Goal: Find specific page/section: Find specific page/section

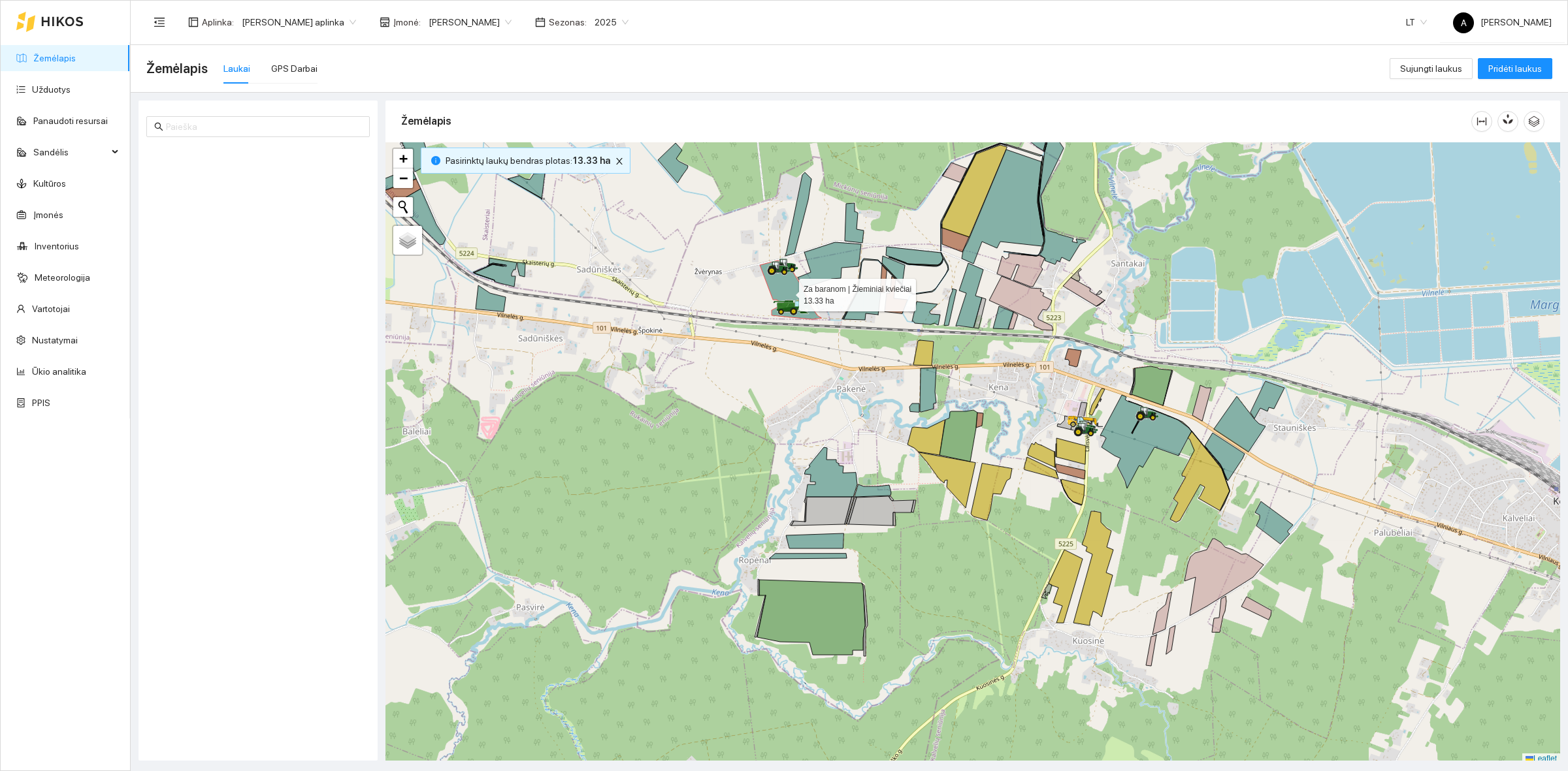
scroll to position [4, 0]
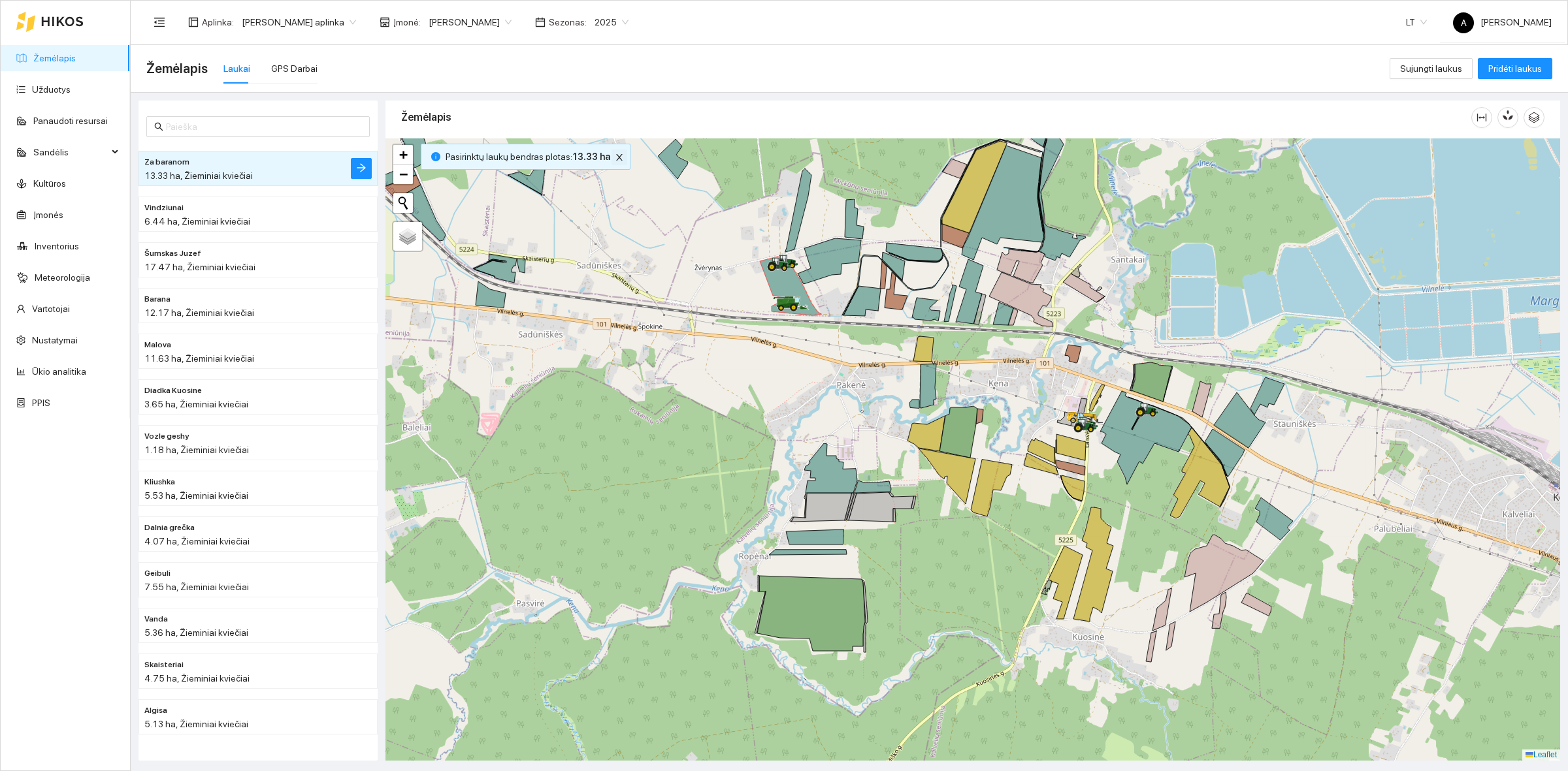
click at [613, 164] on button "button" at bounding box center [619, 157] width 16 height 16
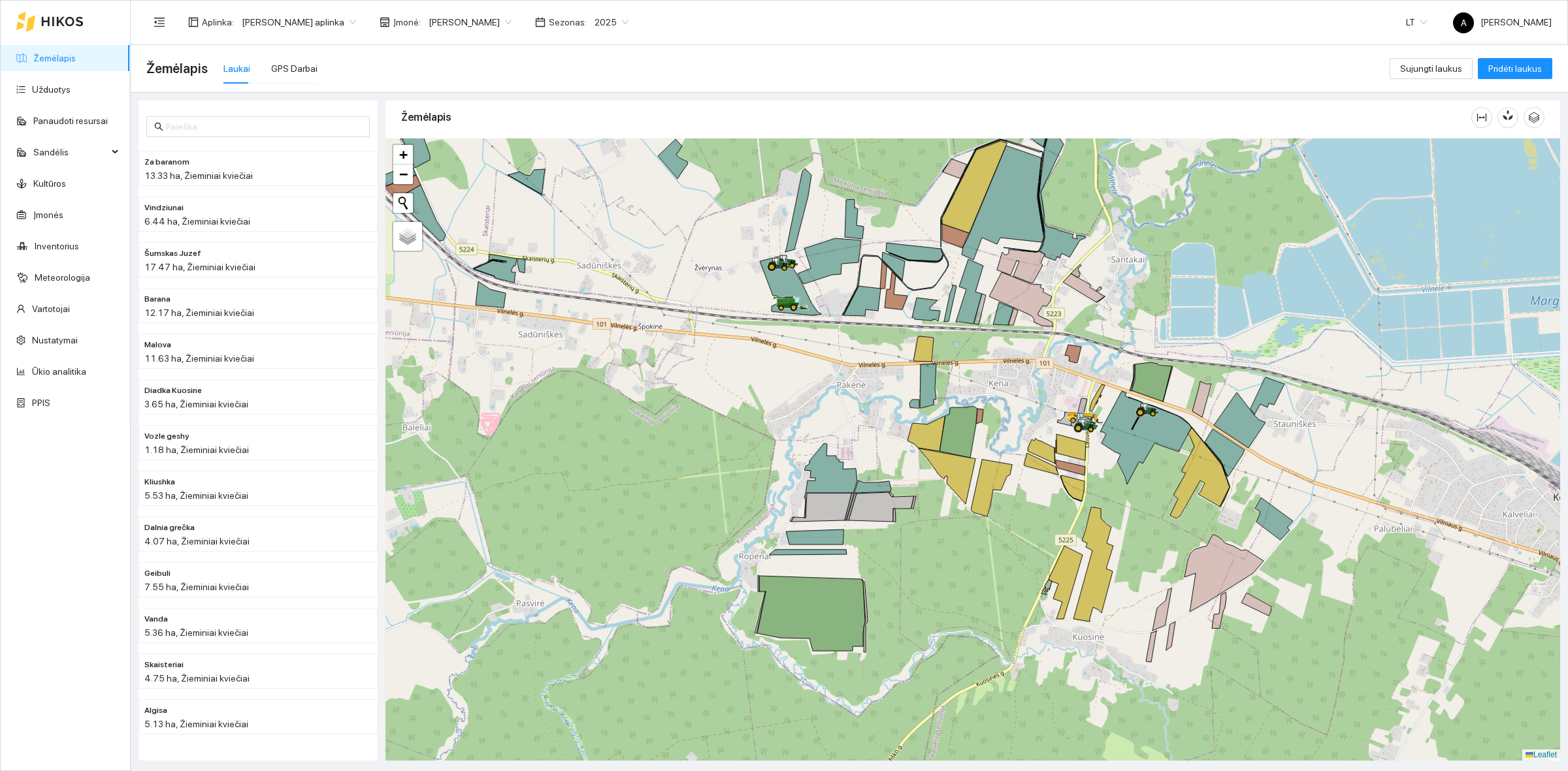
click at [613, 160] on div at bounding box center [973, 450] width 1175 height 622
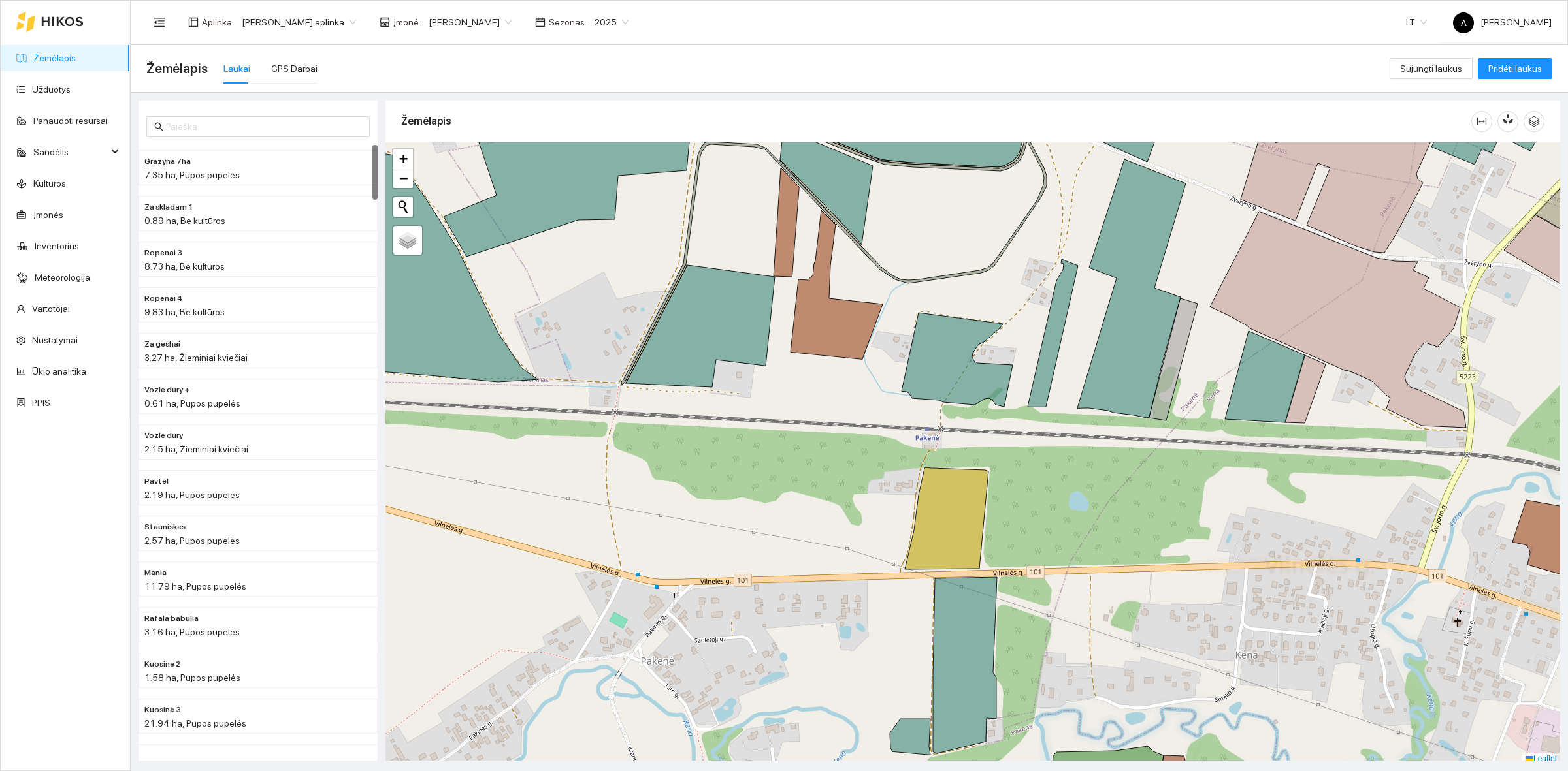
scroll to position [4, 0]
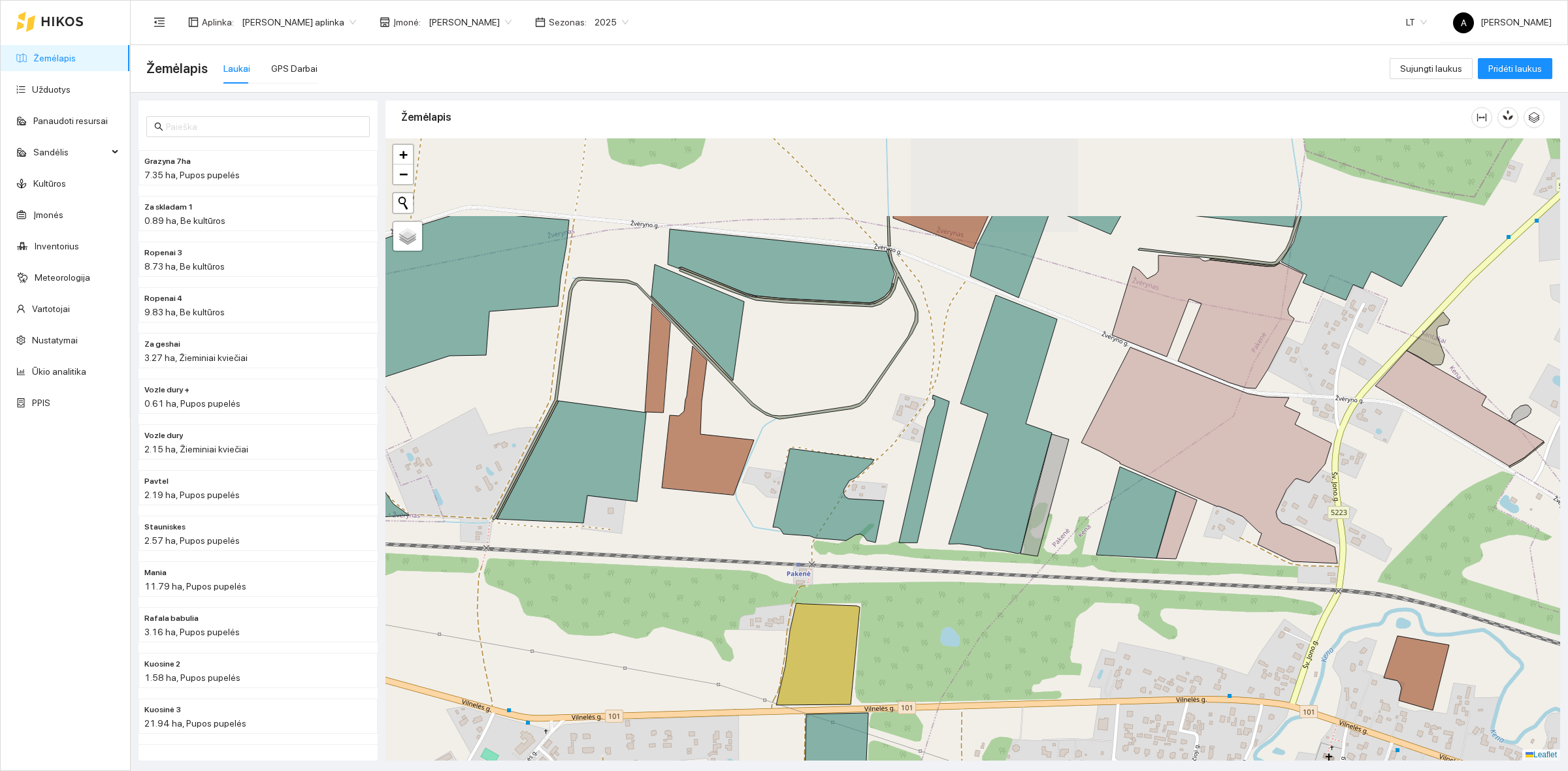
drag, startPoint x: 1011, startPoint y: 405, endPoint x: 882, endPoint y: 545, distance: 190.4
click at [882, 545] on div at bounding box center [973, 450] width 1175 height 622
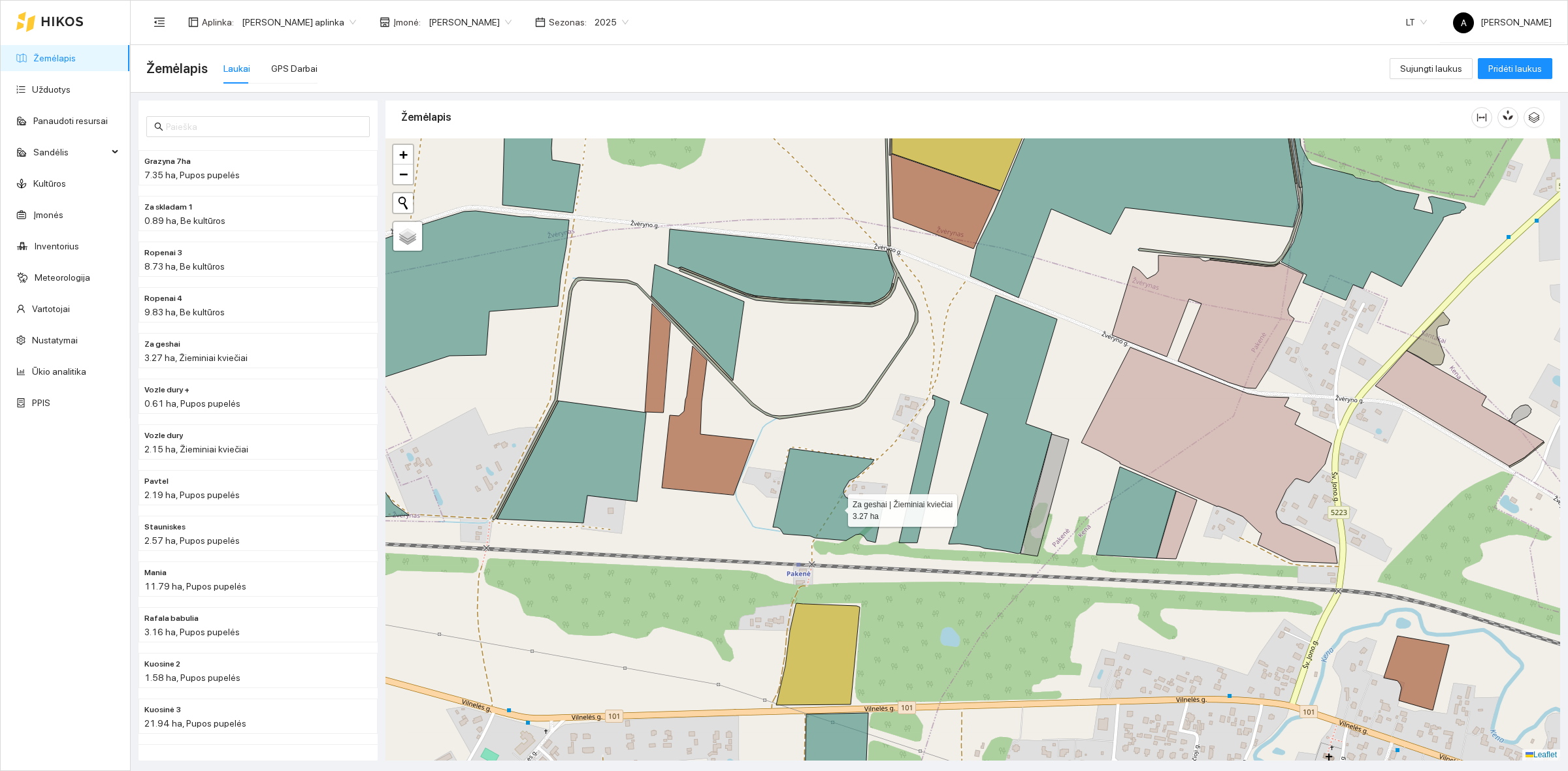
click at [836, 507] on icon at bounding box center [828, 495] width 111 height 94
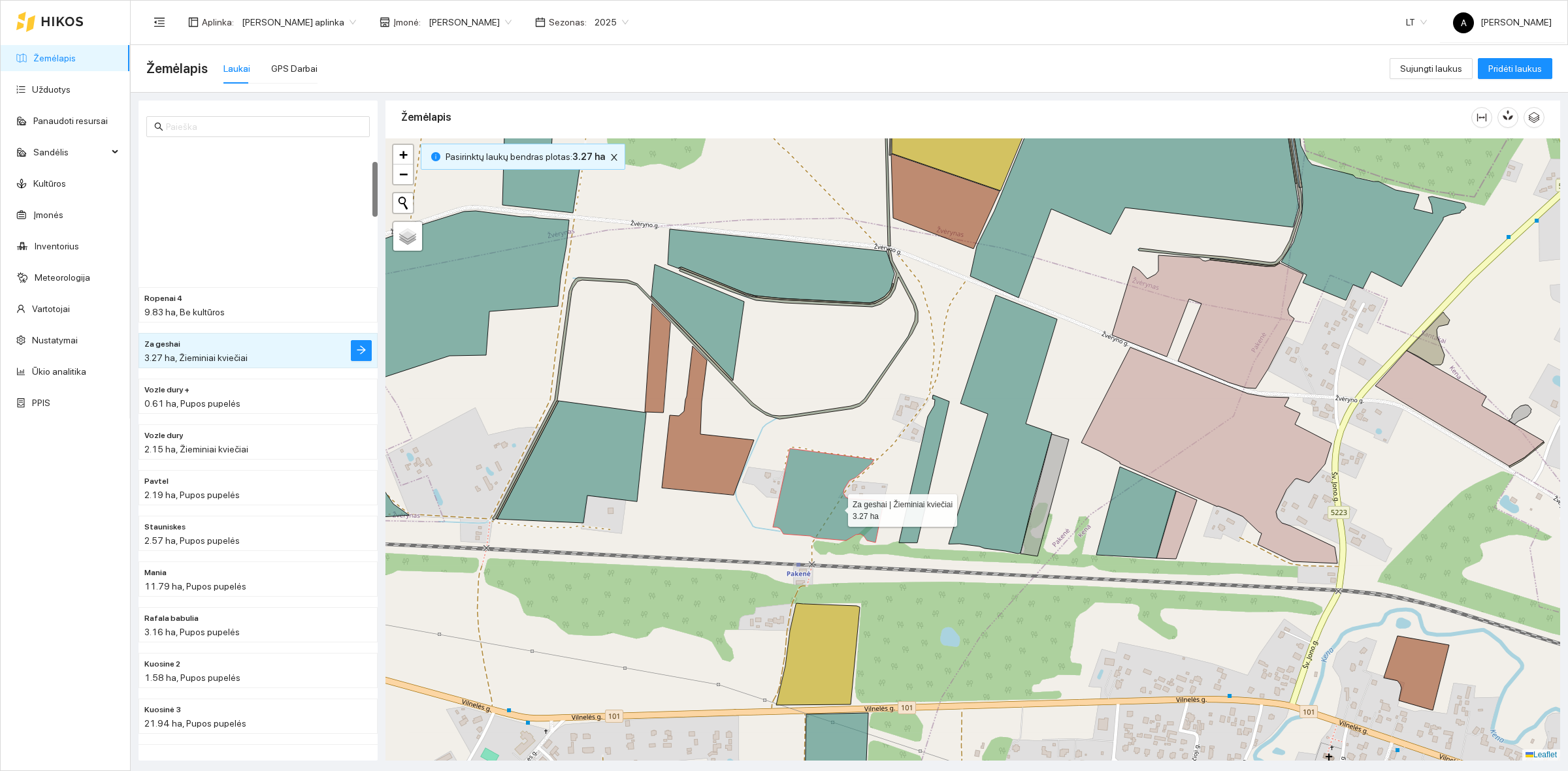
scroll to position [183, 0]
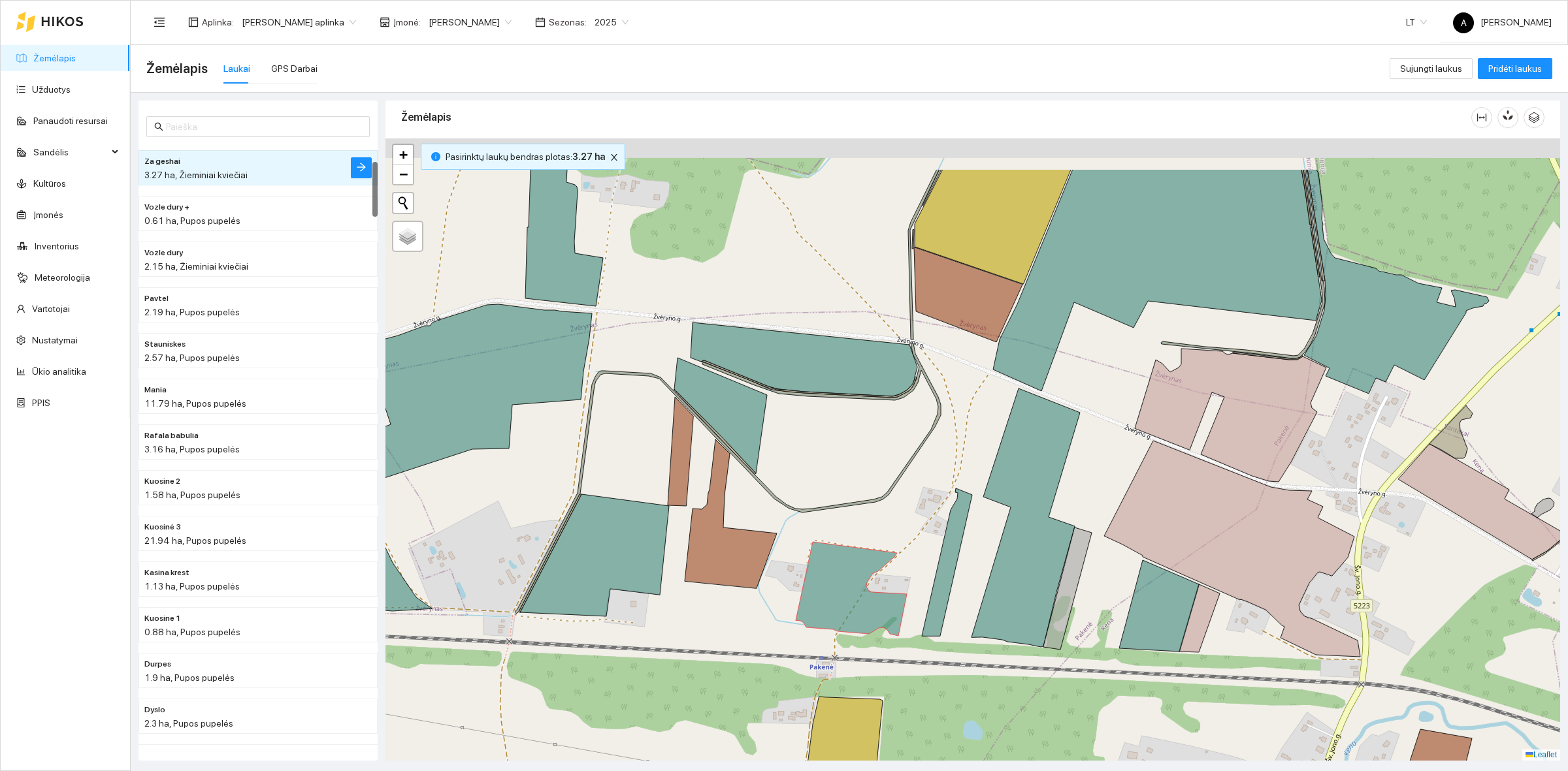
drag, startPoint x: 802, startPoint y: 437, endPoint x: 828, endPoint y: 536, distance: 102.4
click at [828, 536] on div at bounding box center [973, 450] width 1175 height 622
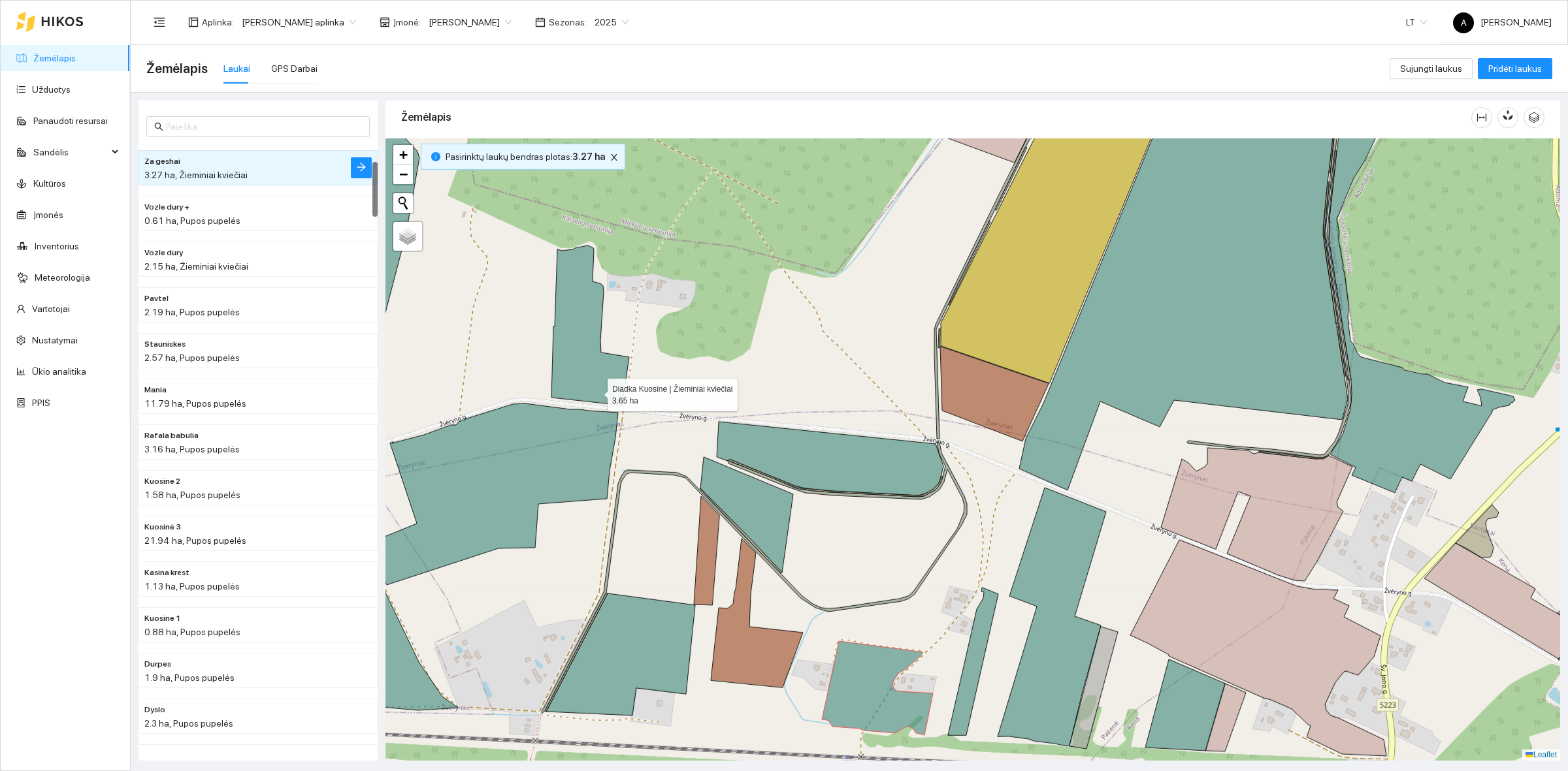
click at [599, 382] on icon at bounding box center [590, 325] width 78 height 160
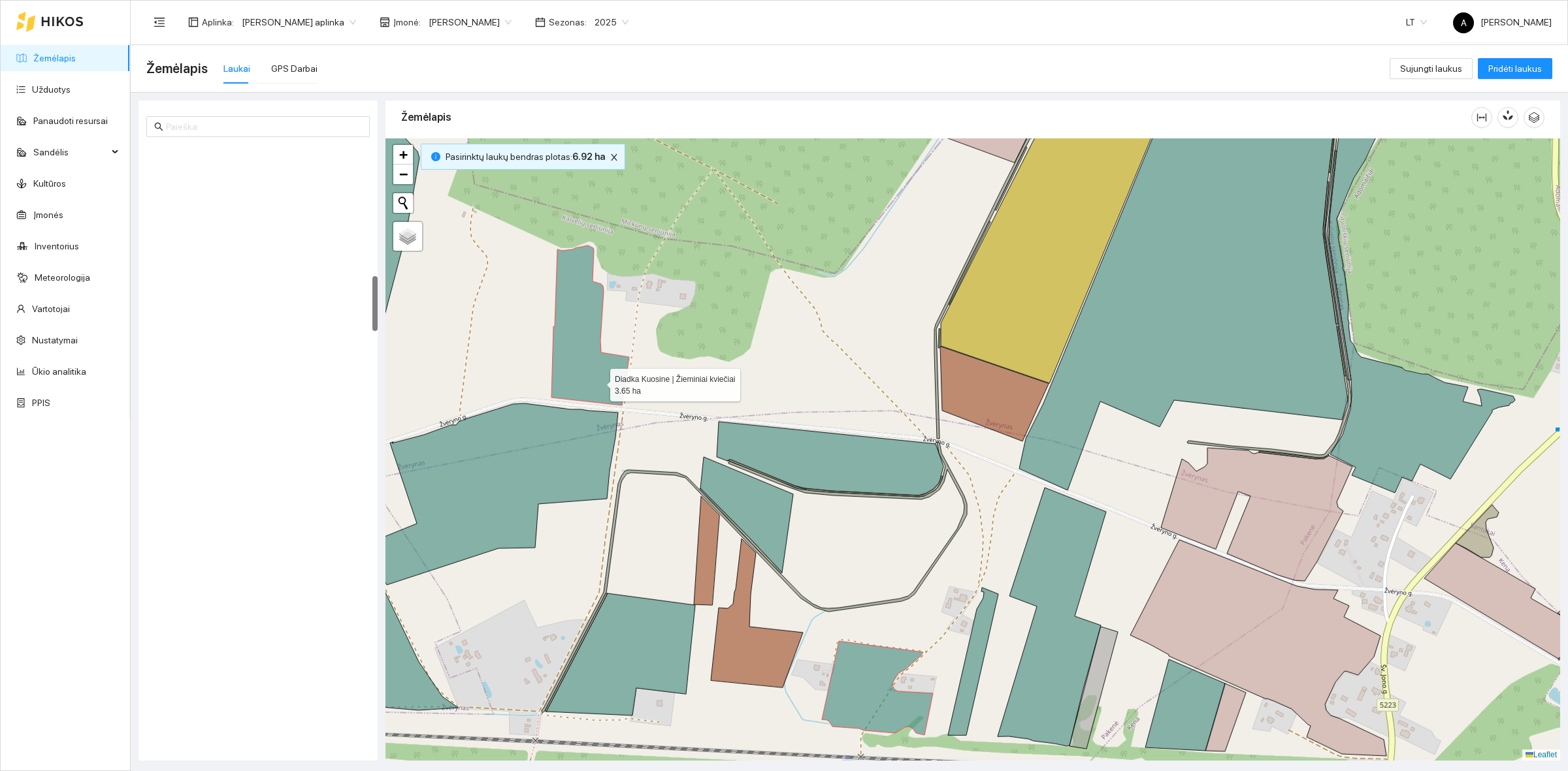
scroll to position [1415, 0]
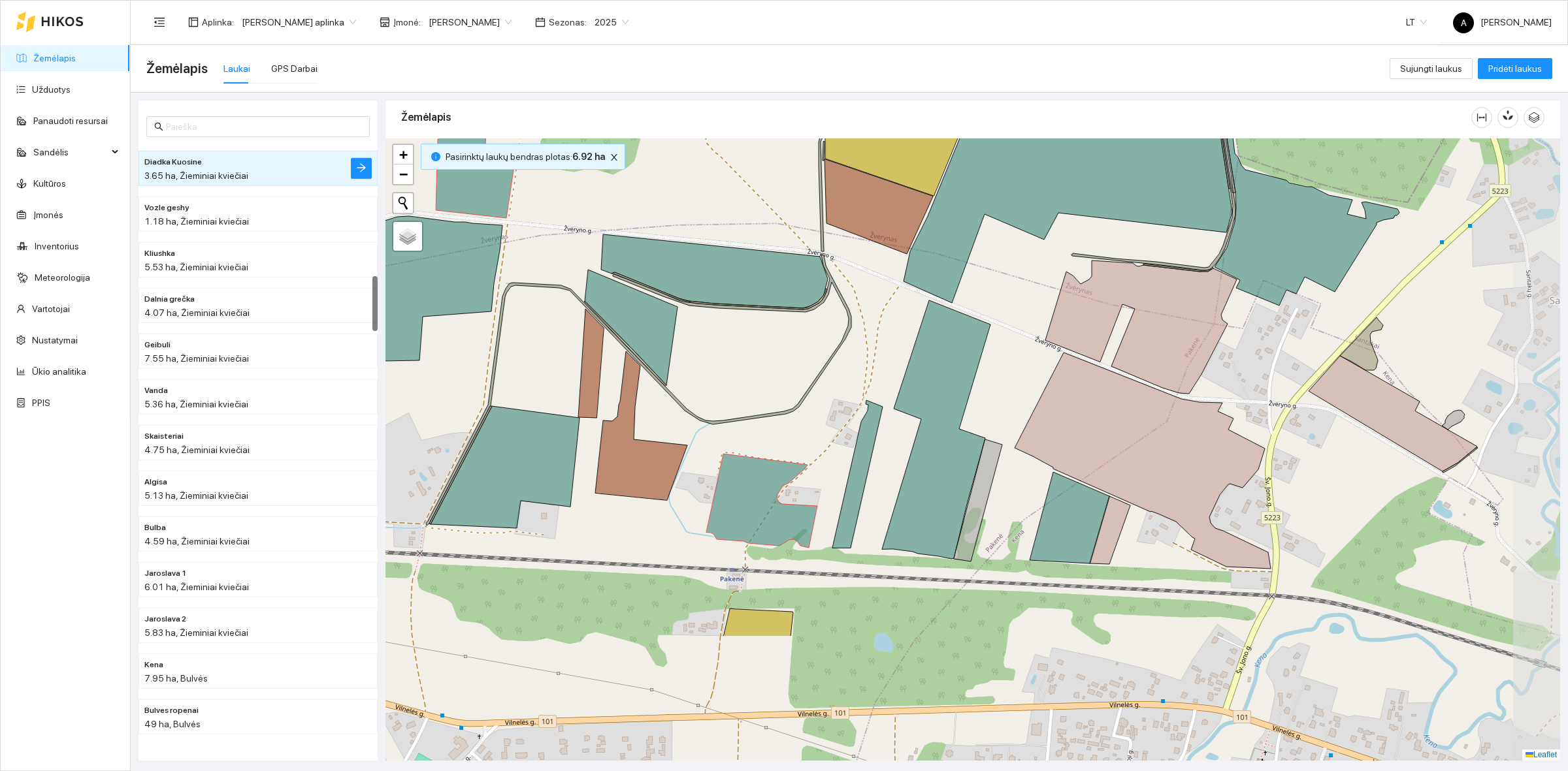
drag, startPoint x: 1004, startPoint y: 656, endPoint x: 889, endPoint y: 469, distance: 219.5
click at [889, 469] on div at bounding box center [973, 450] width 1175 height 622
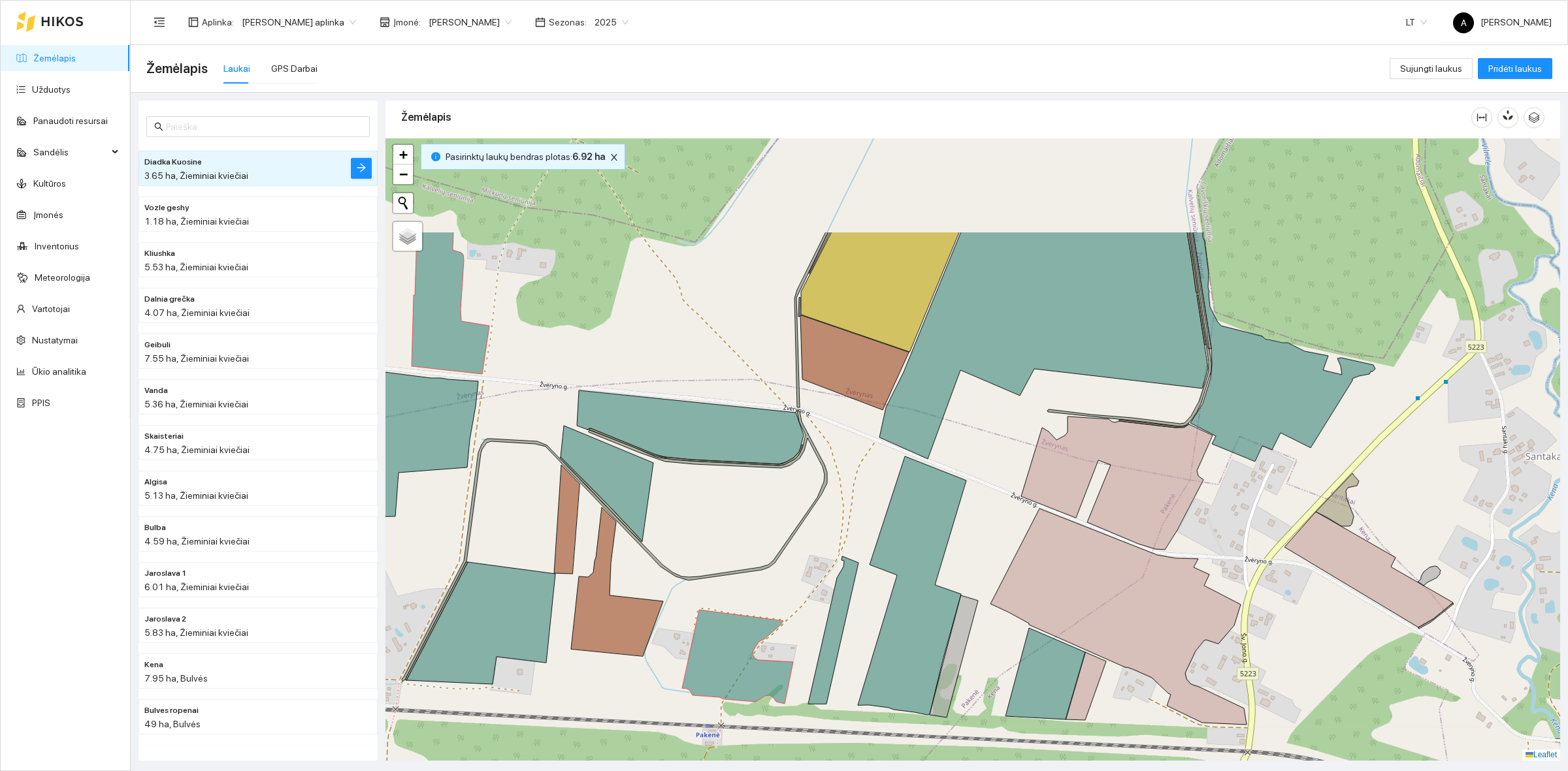
drag, startPoint x: 1037, startPoint y: 281, endPoint x: 1015, endPoint y: 436, distance: 156.6
click at [1015, 436] on div at bounding box center [973, 450] width 1175 height 622
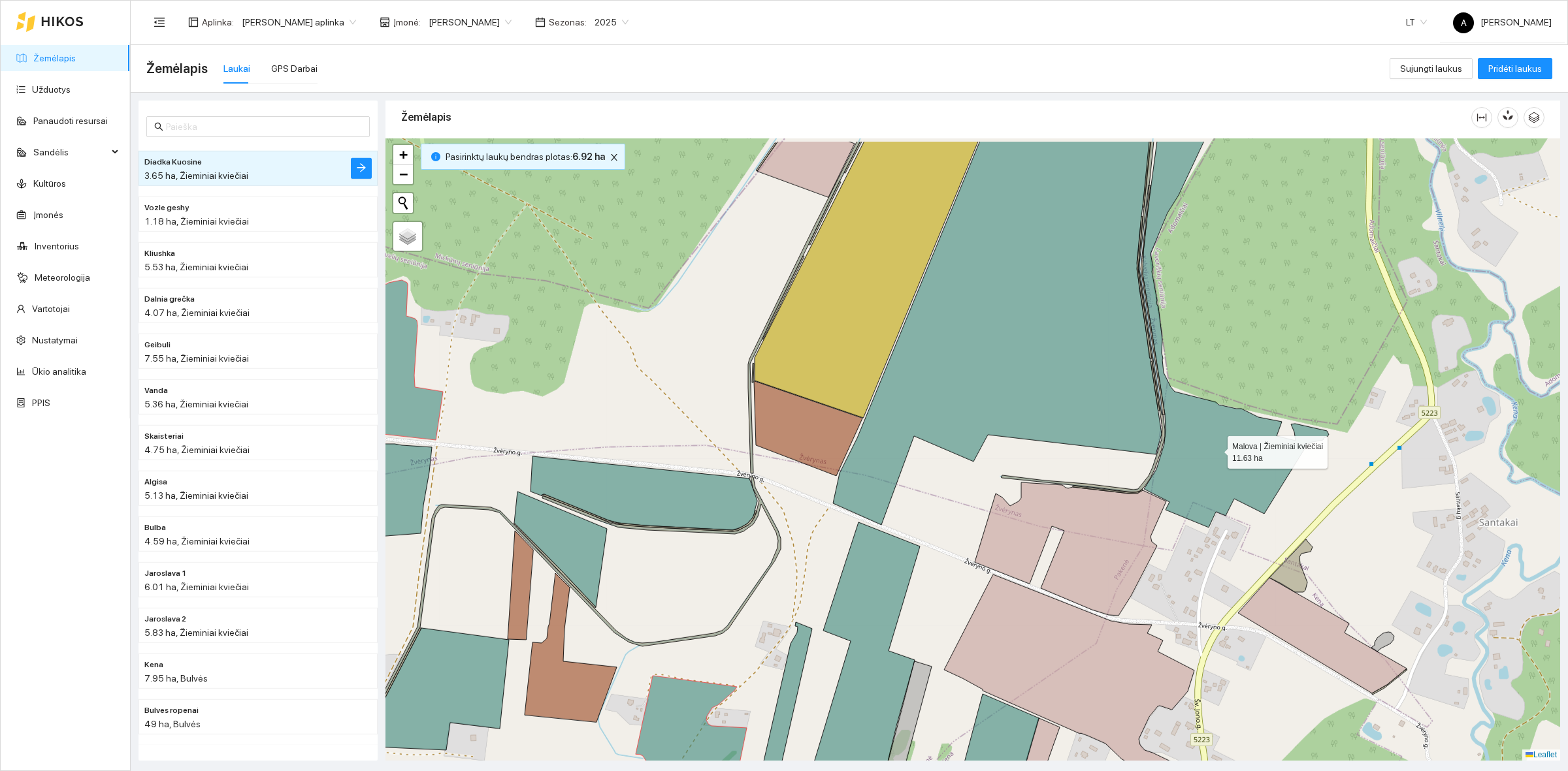
drag, startPoint x: 1265, startPoint y: 379, endPoint x: 1192, endPoint y: 530, distance: 167.7
click at [1192, 528] on icon at bounding box center [1235, 335] width 186 height 386
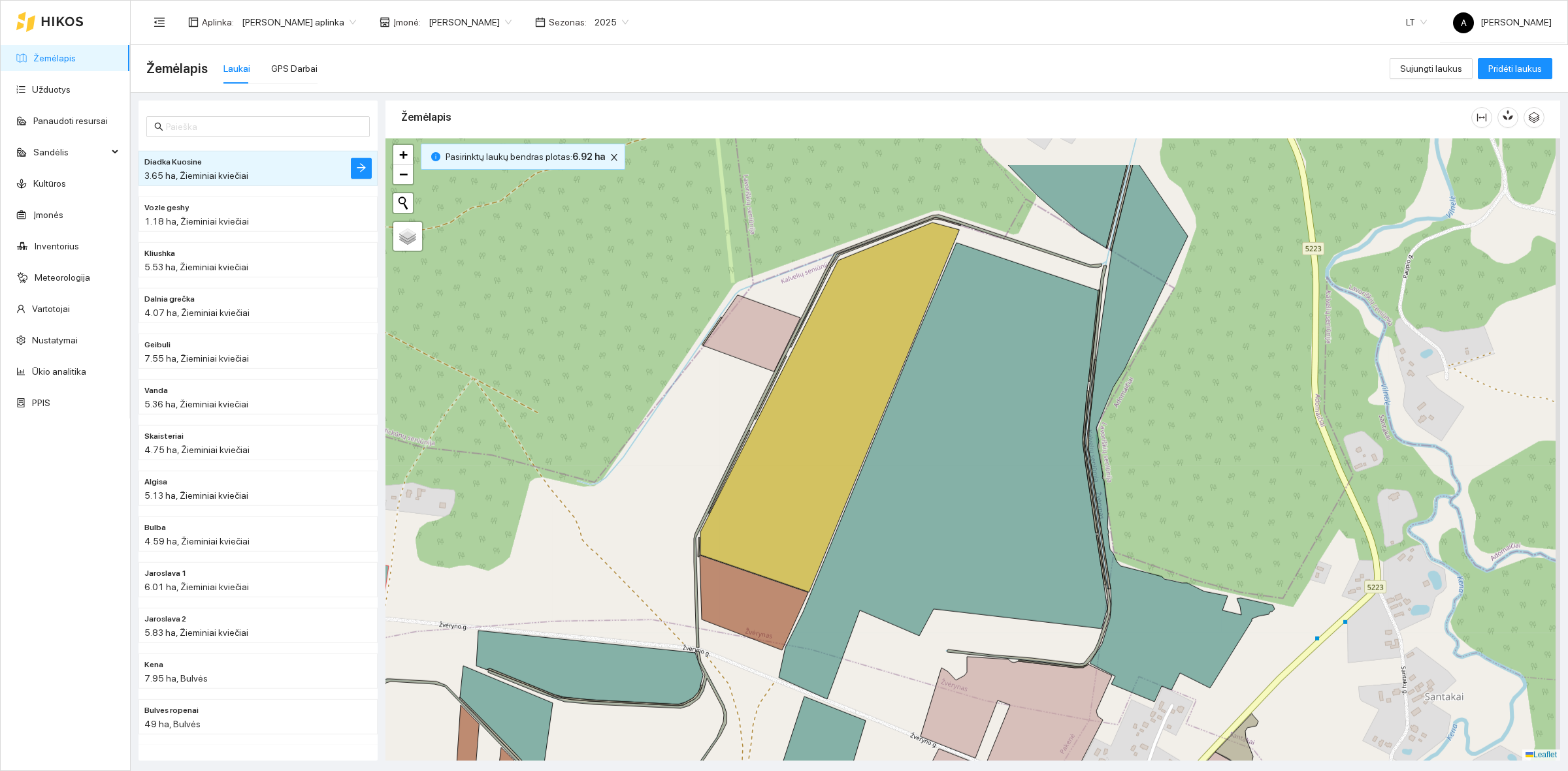
drag, startPoint x: 1120, startPoint y: 235, endPoint x: 1092, endPoint y: 332, distance: 101.0
click at [1092, 332] on icon at bounding box center [1093, 335] width 11 height 91
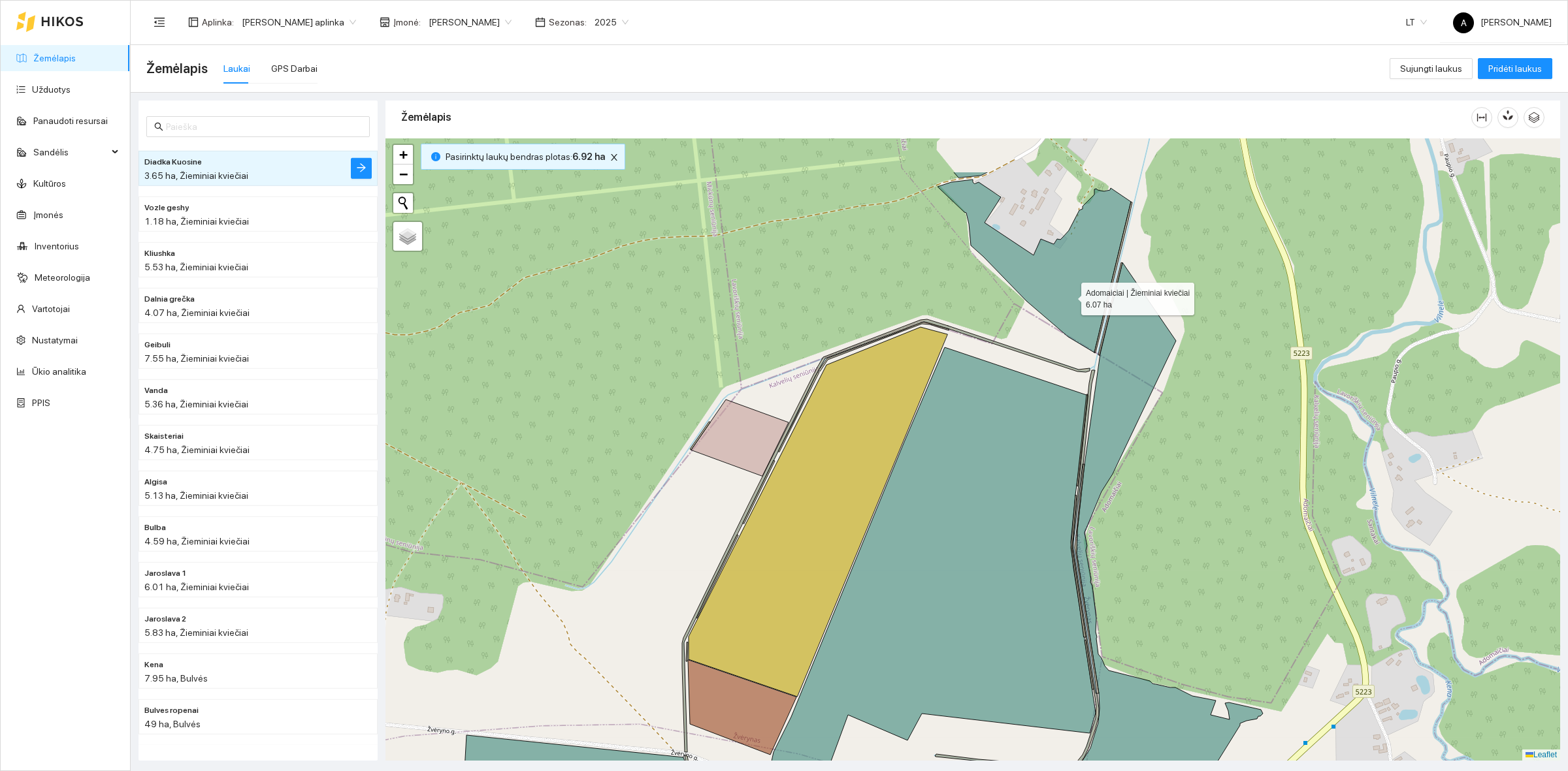
drag, startPoint x: 1079, startPoint y: 201, endPoint x: 1043, endPoint y: 394, distance: 196.3
click at [1043, 353] on icon at bounding box center [1034, 266] width 193 height 173
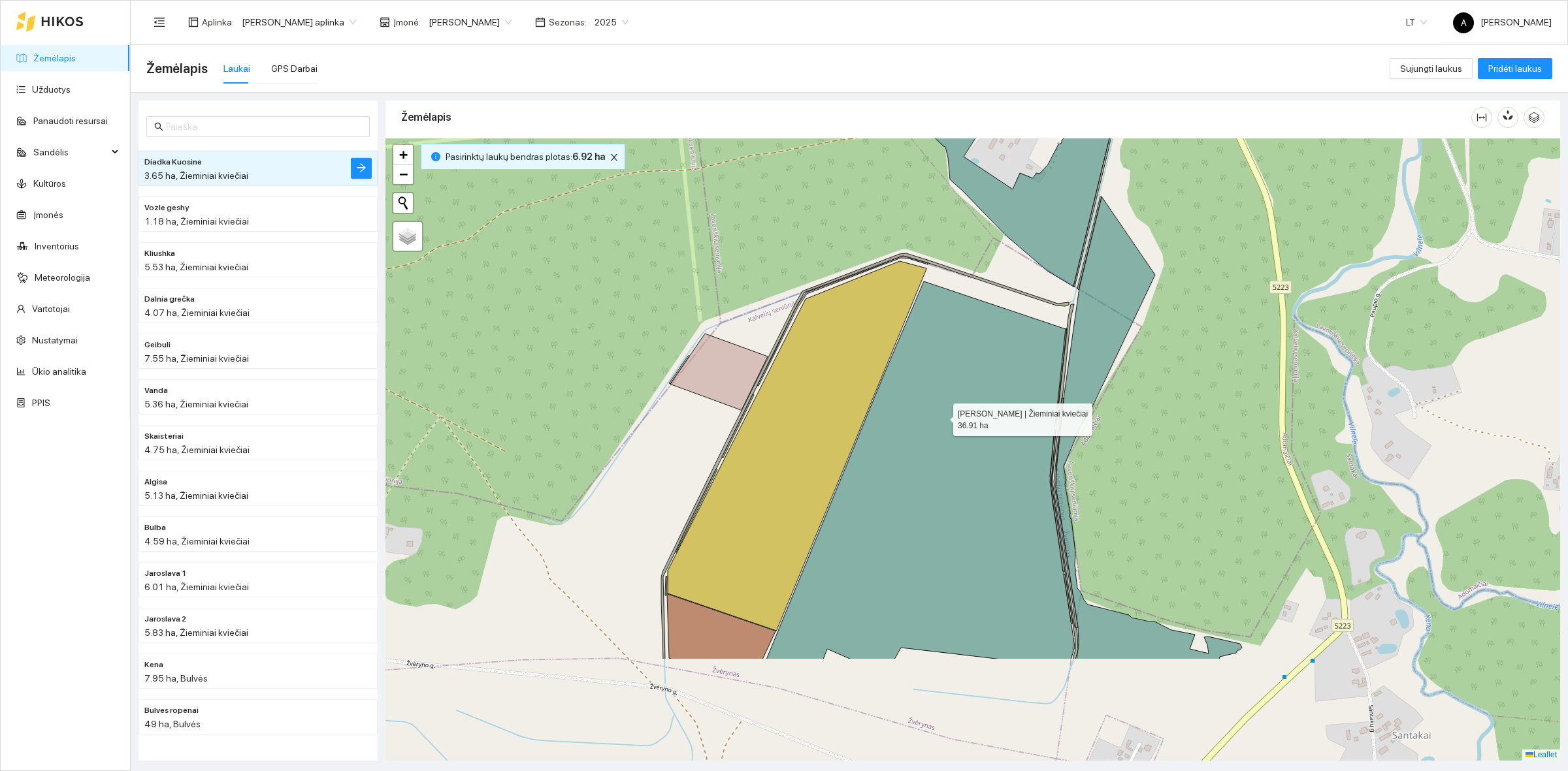
drag, startPoint x: 937, startPoint y: 579, endPoint x: 941, endPoint y: 412, distance: 167.0
click at [941, 416] on icon at bounding box center [920, 470] width 308 height 378
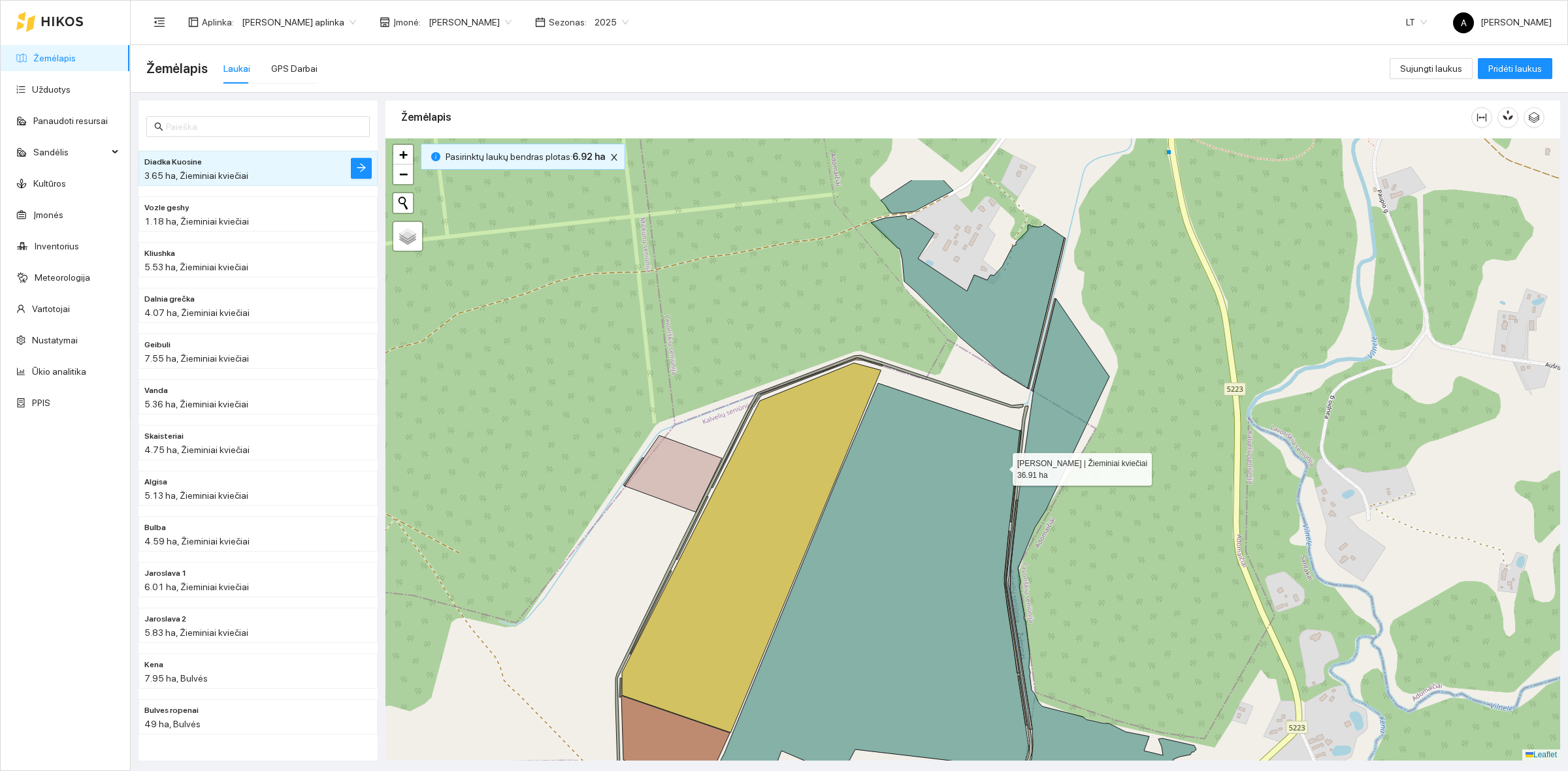
drag, startPoint x: 1043, startPoint y: 385, endPoint x: 1001, endPoint y: 473, distance: 97.5
click at [1001, 473] on icon at bounding box center [864, 611] width 329 height 456
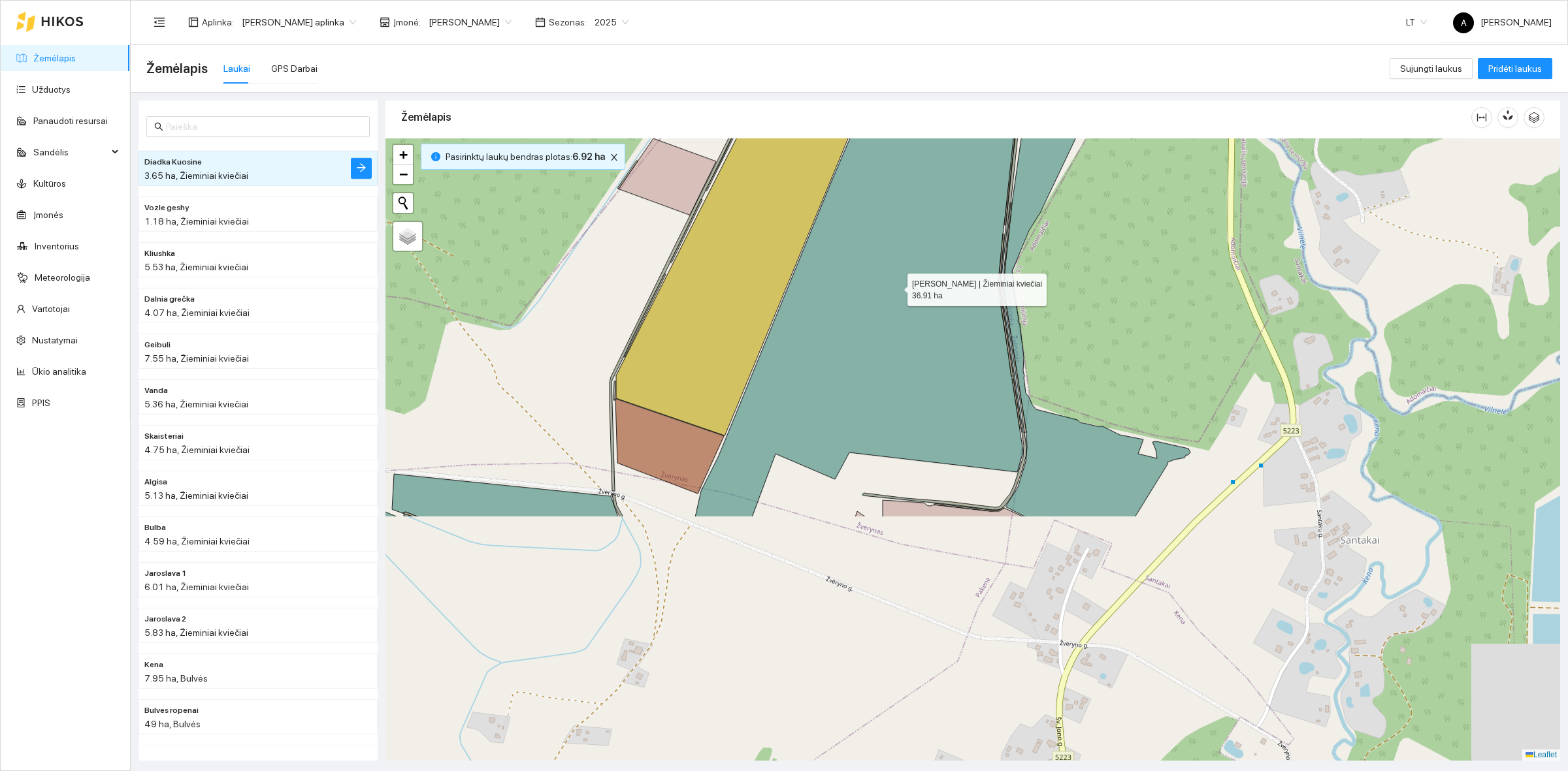
drag, startPoint x: 920, startPoint y: 543, endPoint x: 893, endPoint y: 277, distance: 267.4
click at [895, 279] on icon at bounding box center [859, 301] width 328 height 431
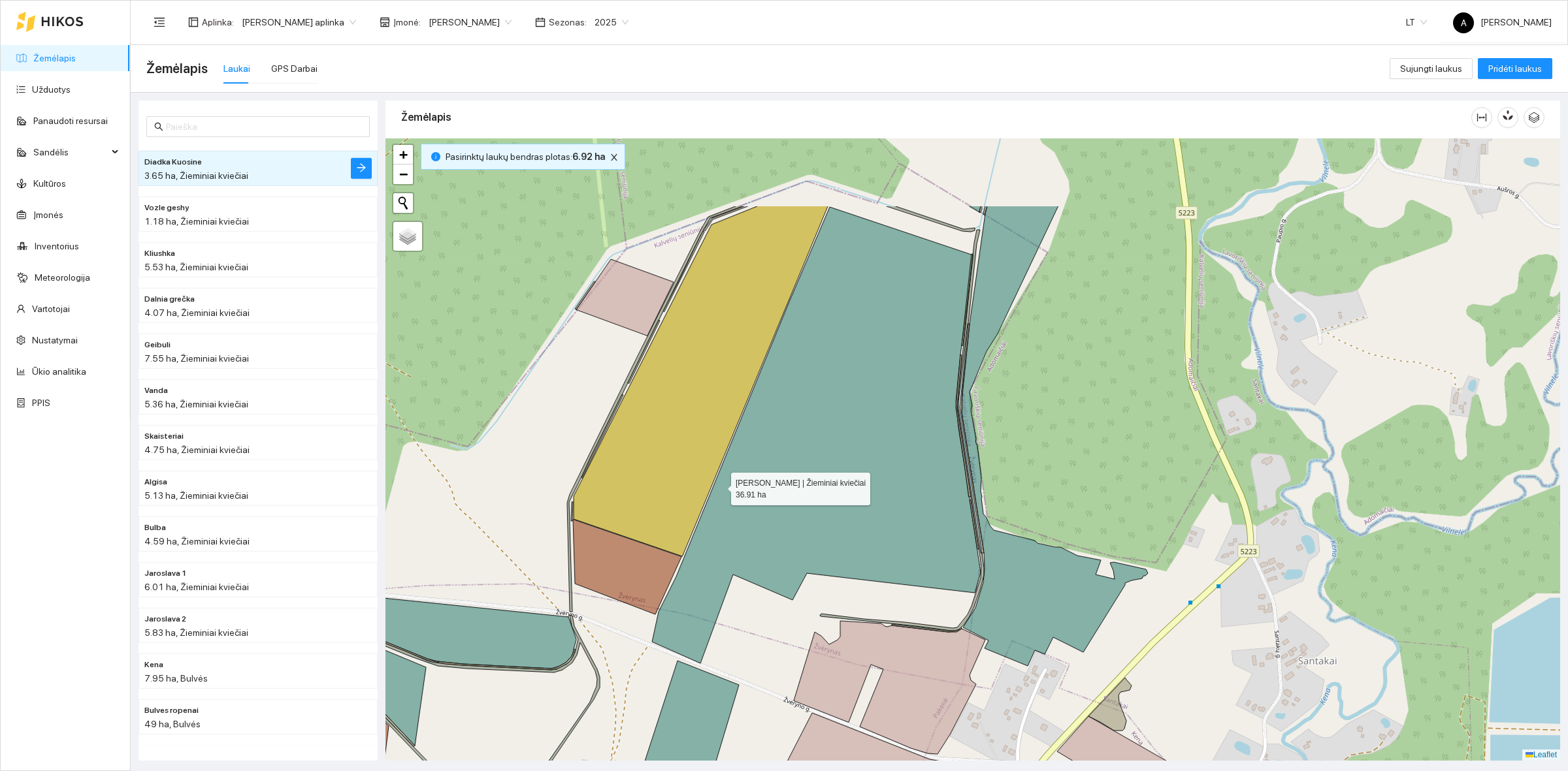
drag, startPoint x: 760, startPoint y: 354, endPoint x: 721, endPoint y: 481, distance: 132.9
click at [719, 487] on icon at bounding box center [816, 435] width 329 height 456
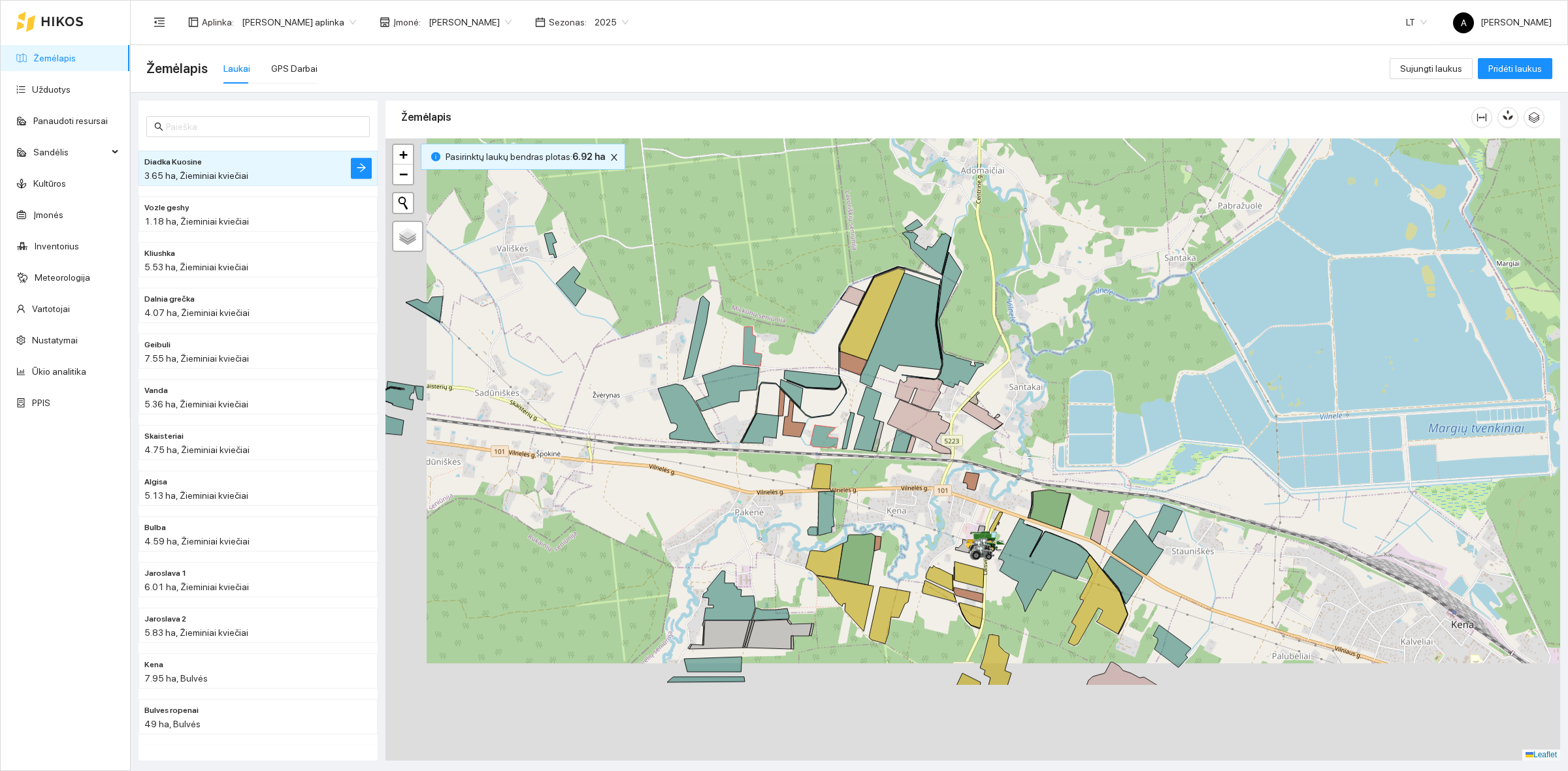
drag, startPoint x: 809, startPoint y: 578, endPoint x: 885, endPoint y: 429, distance: 167.3
click at [885, 429] on div at bounding box center [973, 450] width 1175 height 622
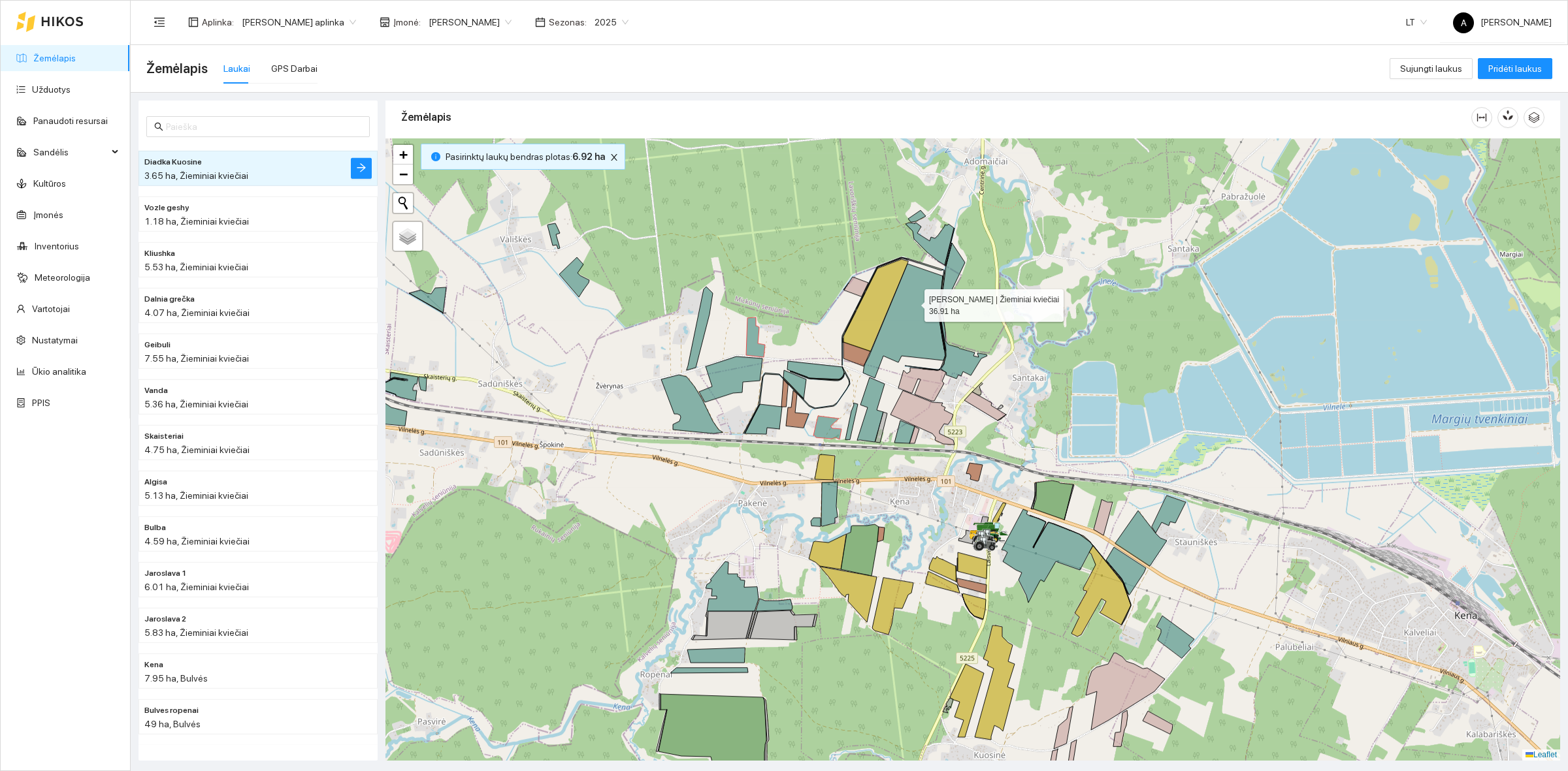
click at [913, 303] on icon at bounding box center [903, 321] width 82 height 114
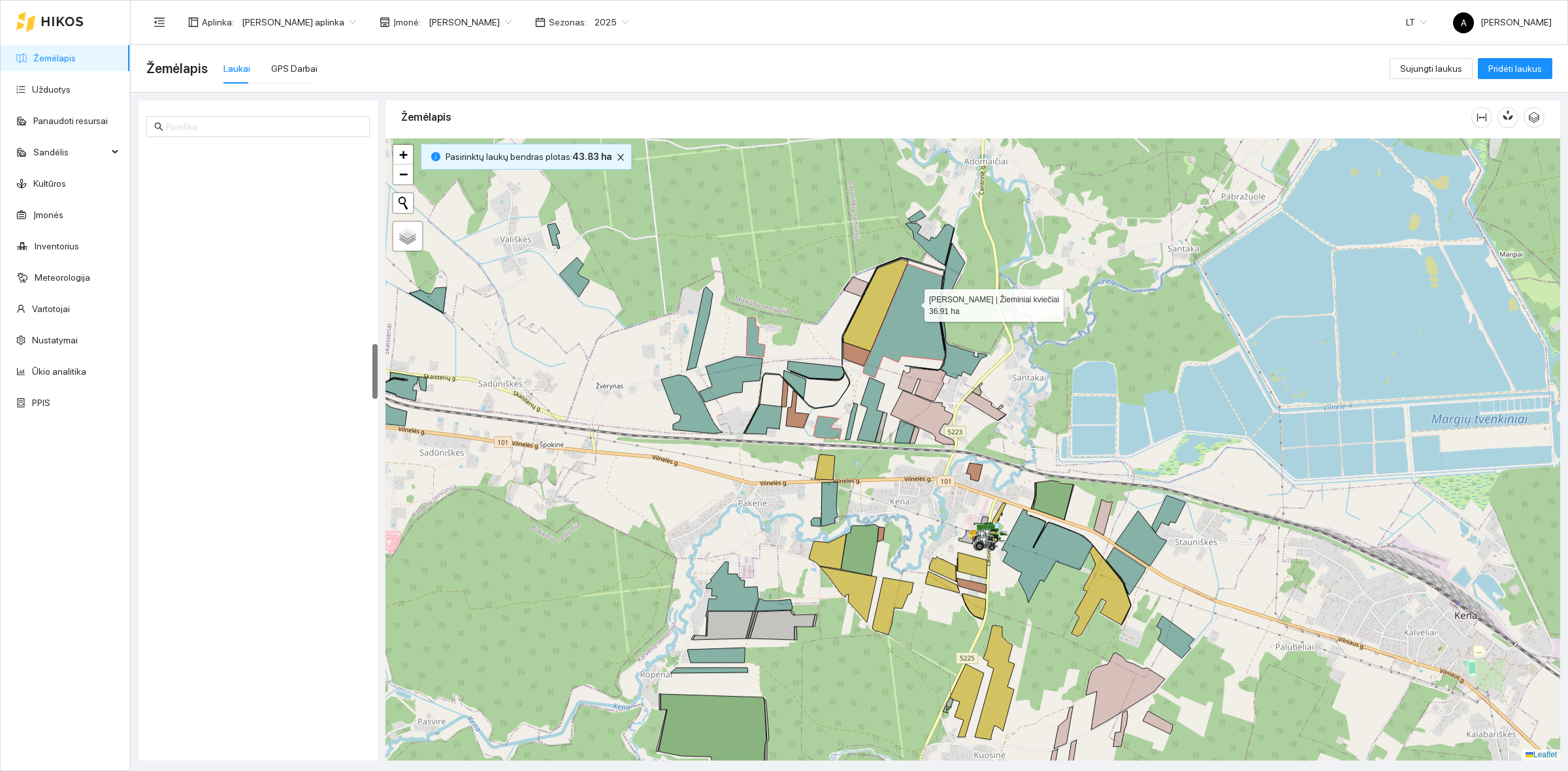
scroll to position [2146, 0]
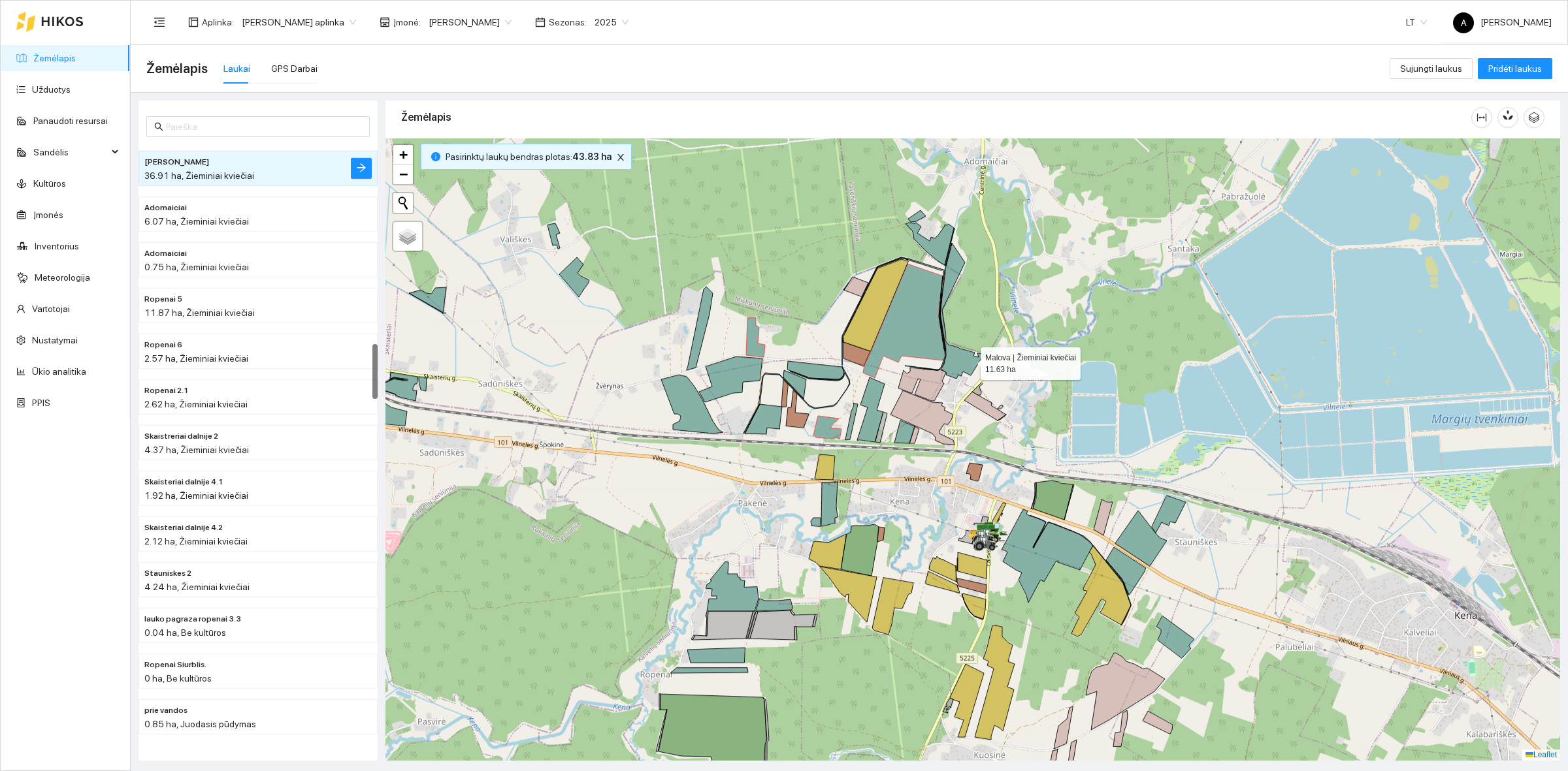
click at [969, 361] on icon at bounding box center [963, 311] width 47 height 136
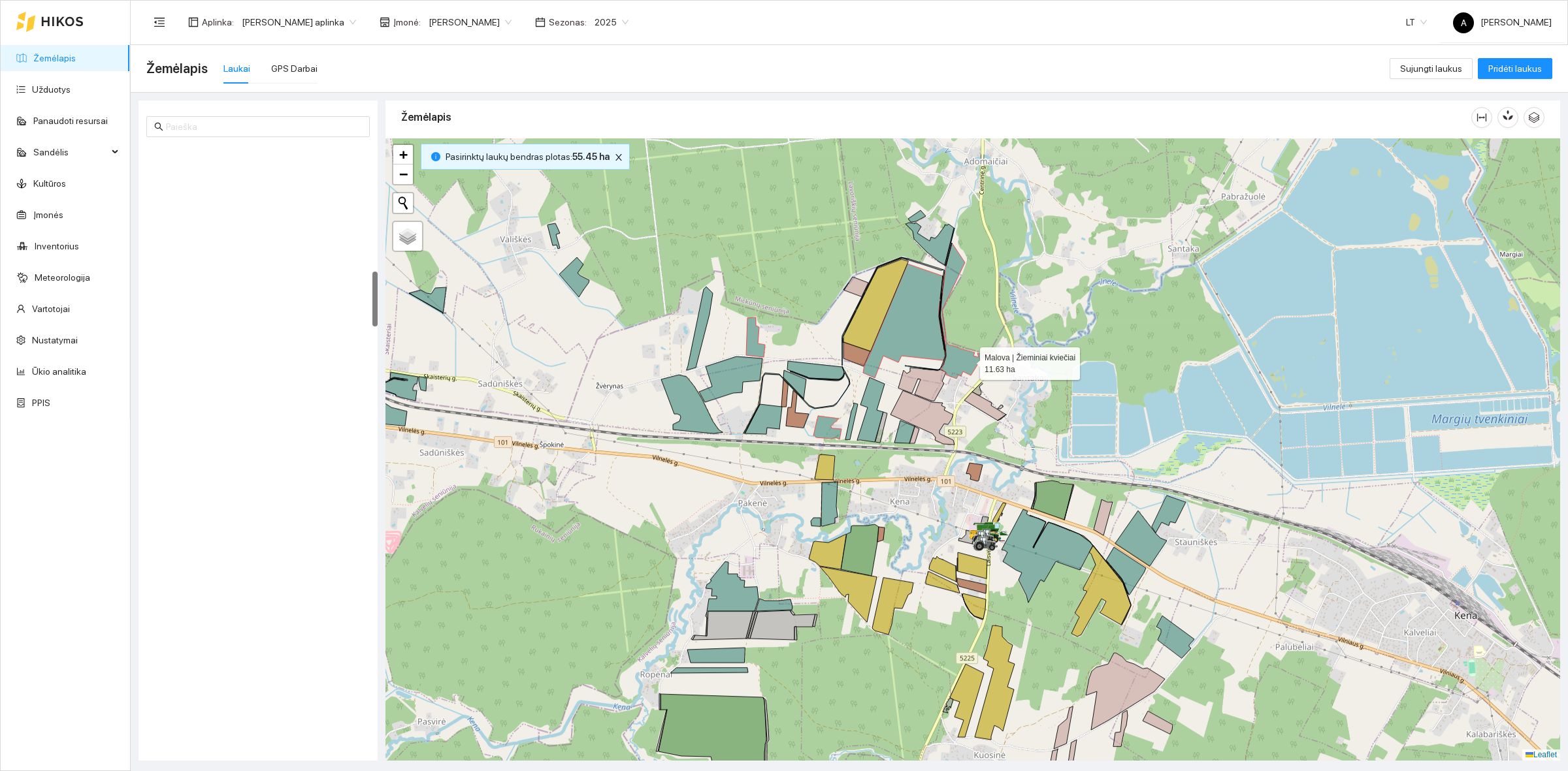
scroll to position [1369, 0]
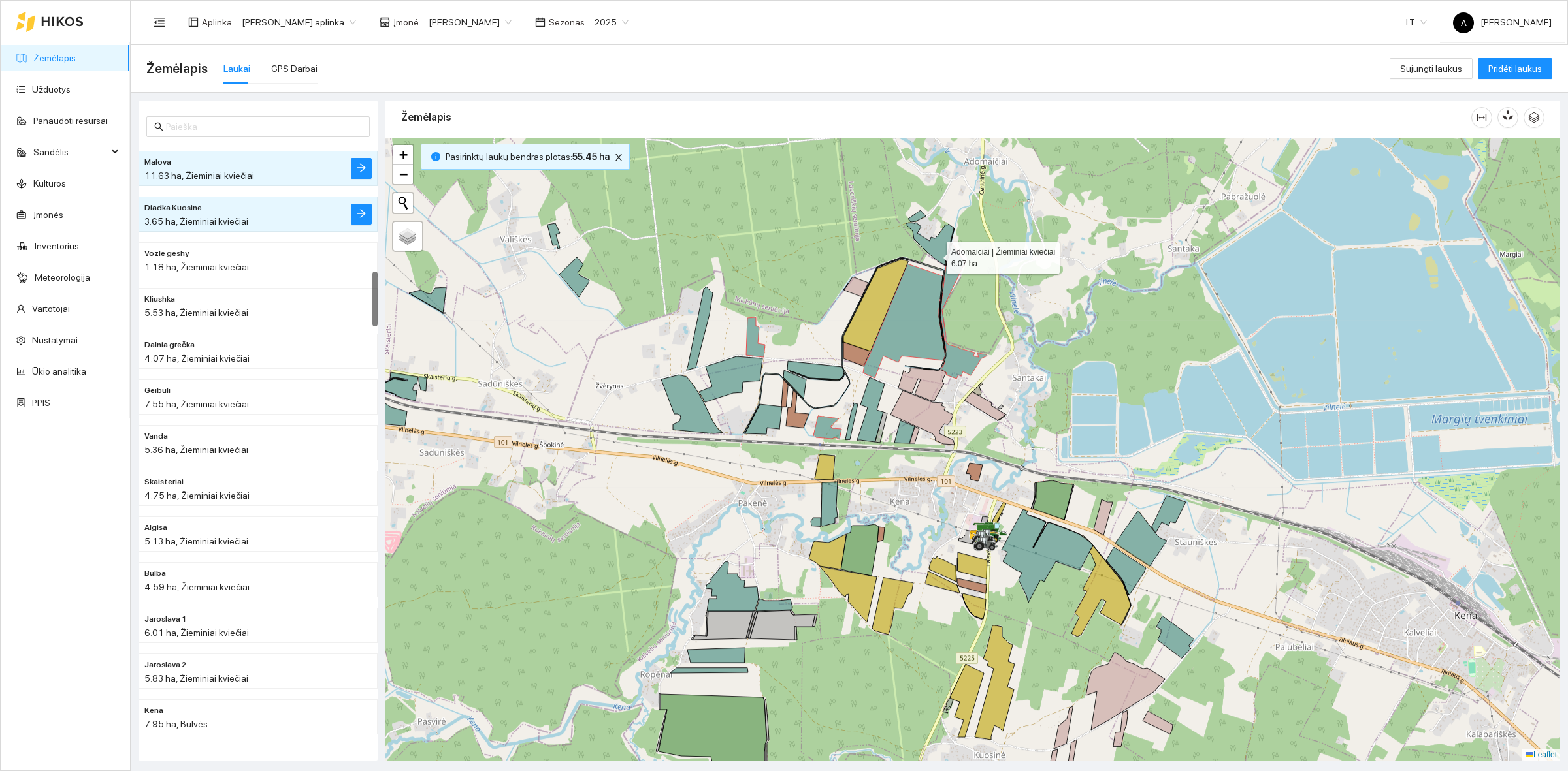
click at [938, 249] on icon at bounding box center [929, 244] width 49 height 43
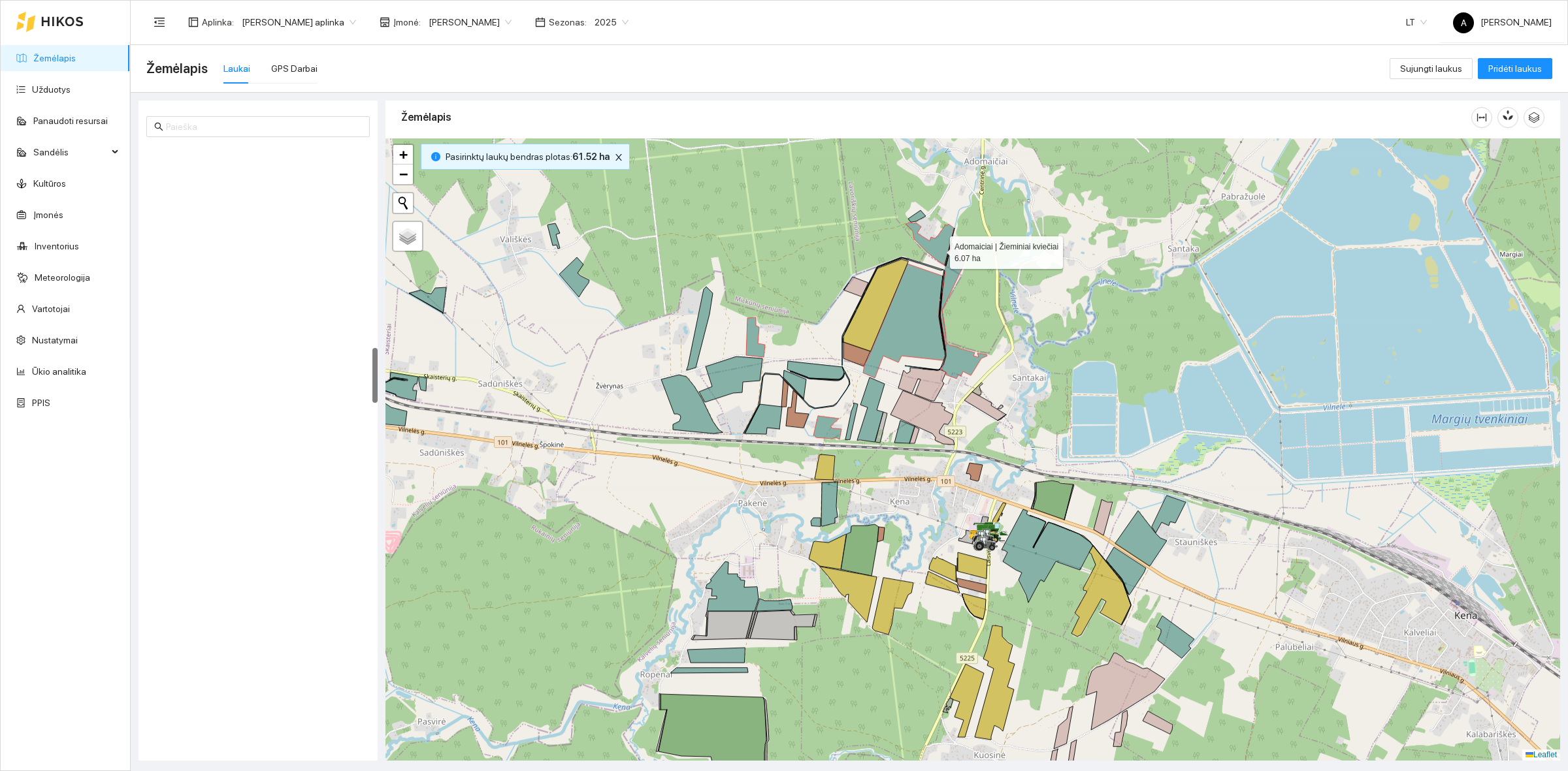
scroll to position [2192, 0]
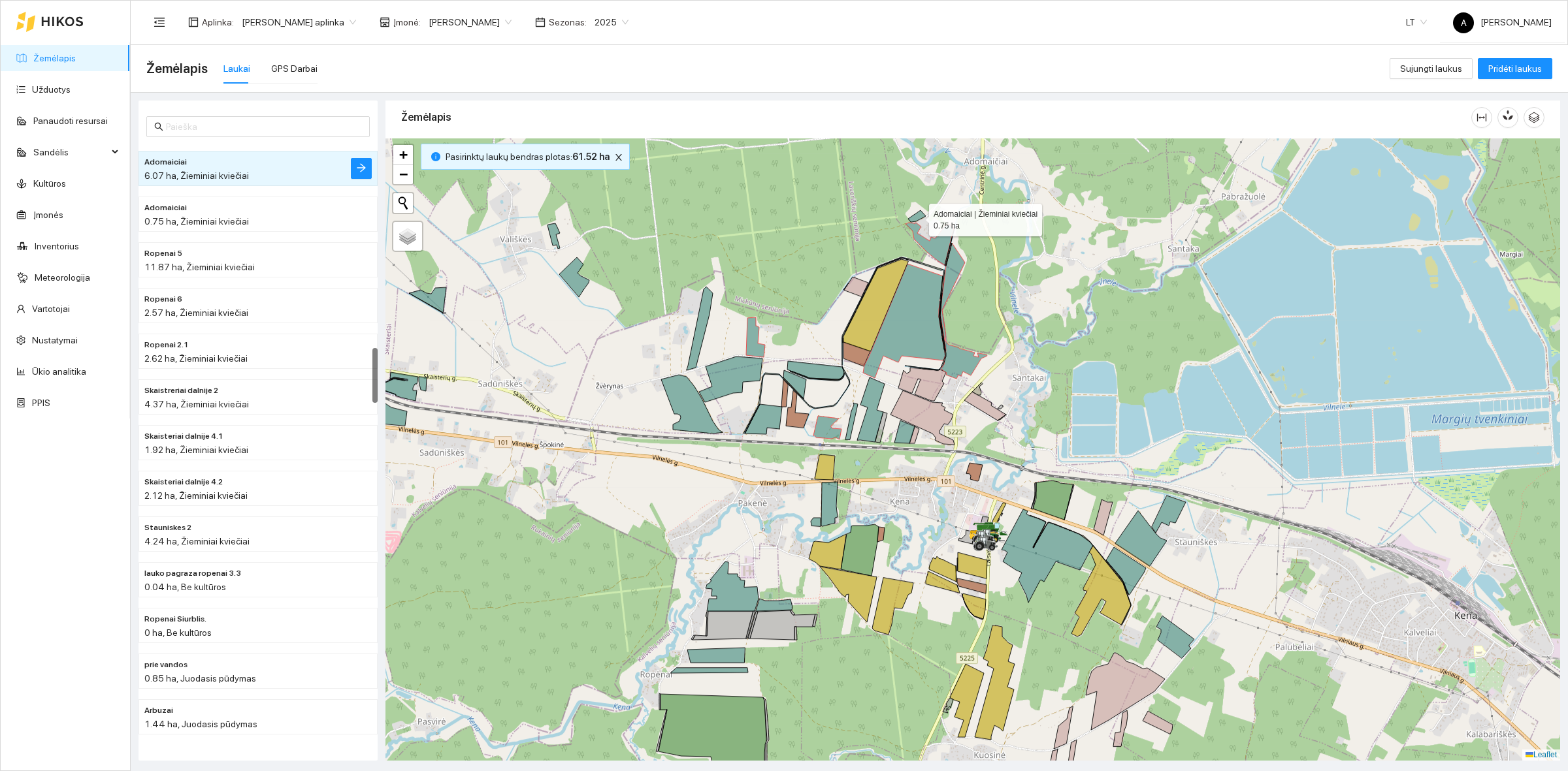
click at [919, 217] on icon at bounding box center [917, 216] width 17 height 12
click at [837, 371] on icon at bounding box center [815, 370] width 57 height 18
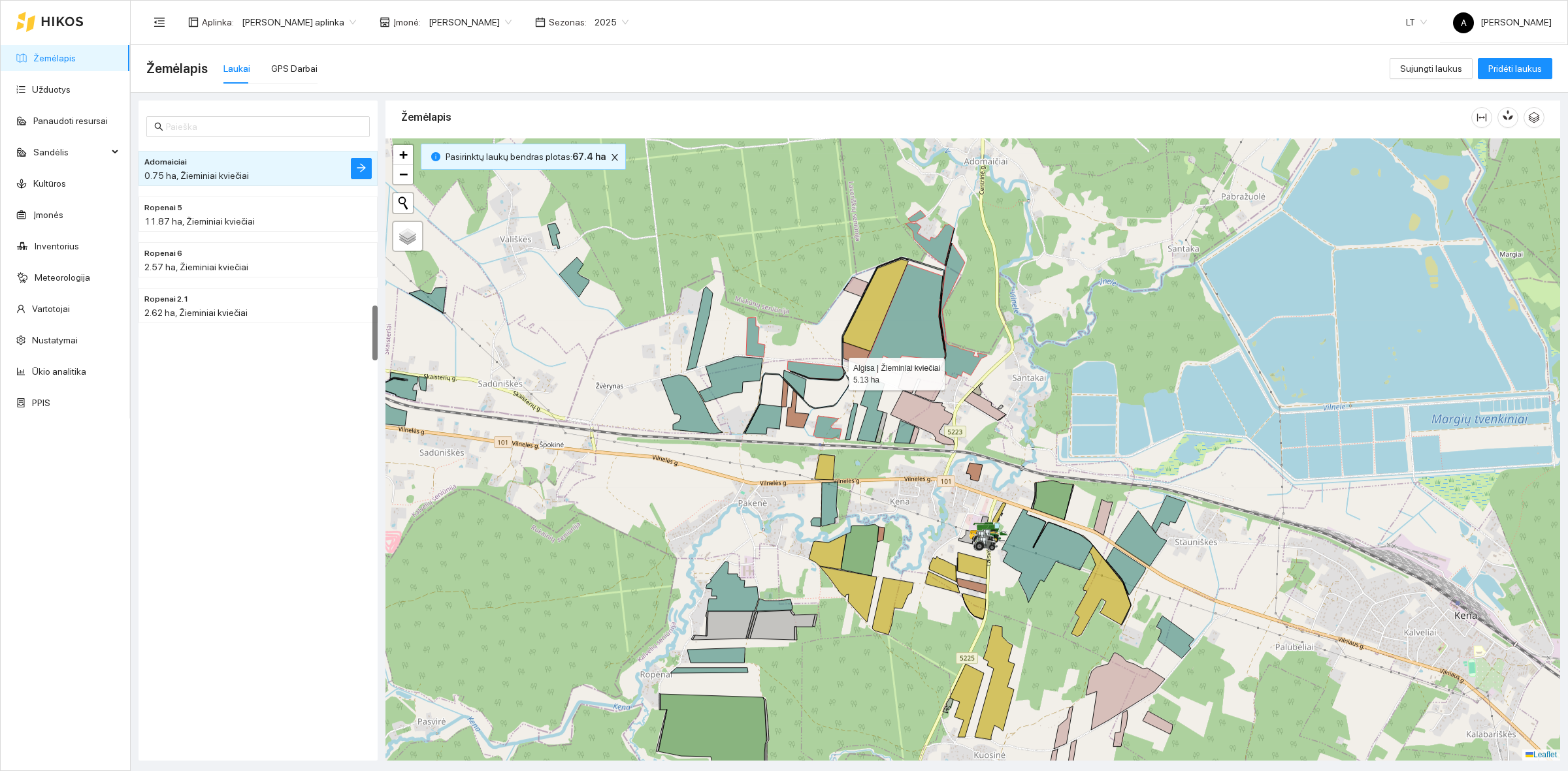
scroll to position [1735, 0]
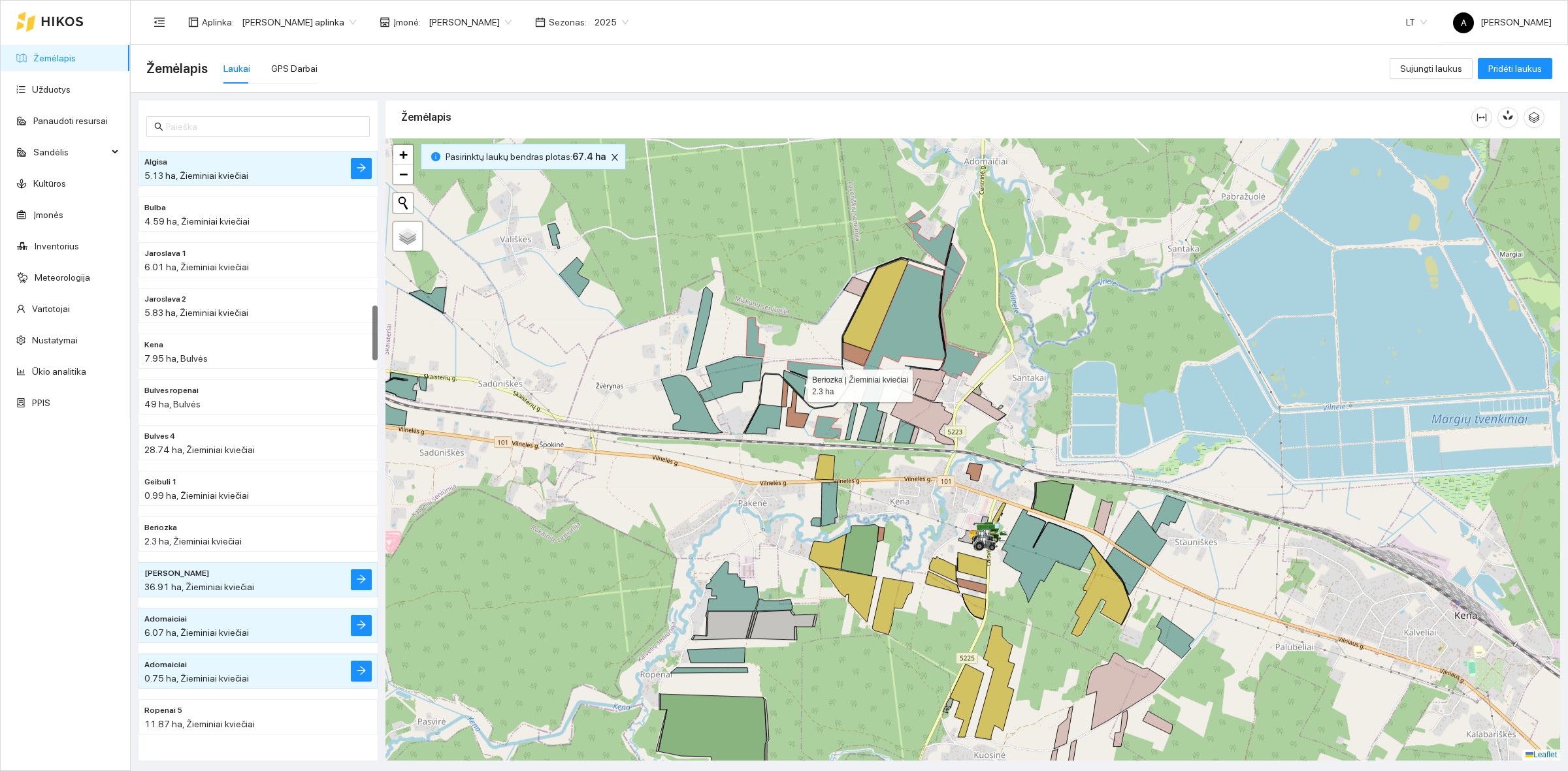
click at [797, 386] on icon at bounding box center [795, 385] width 23 height 29
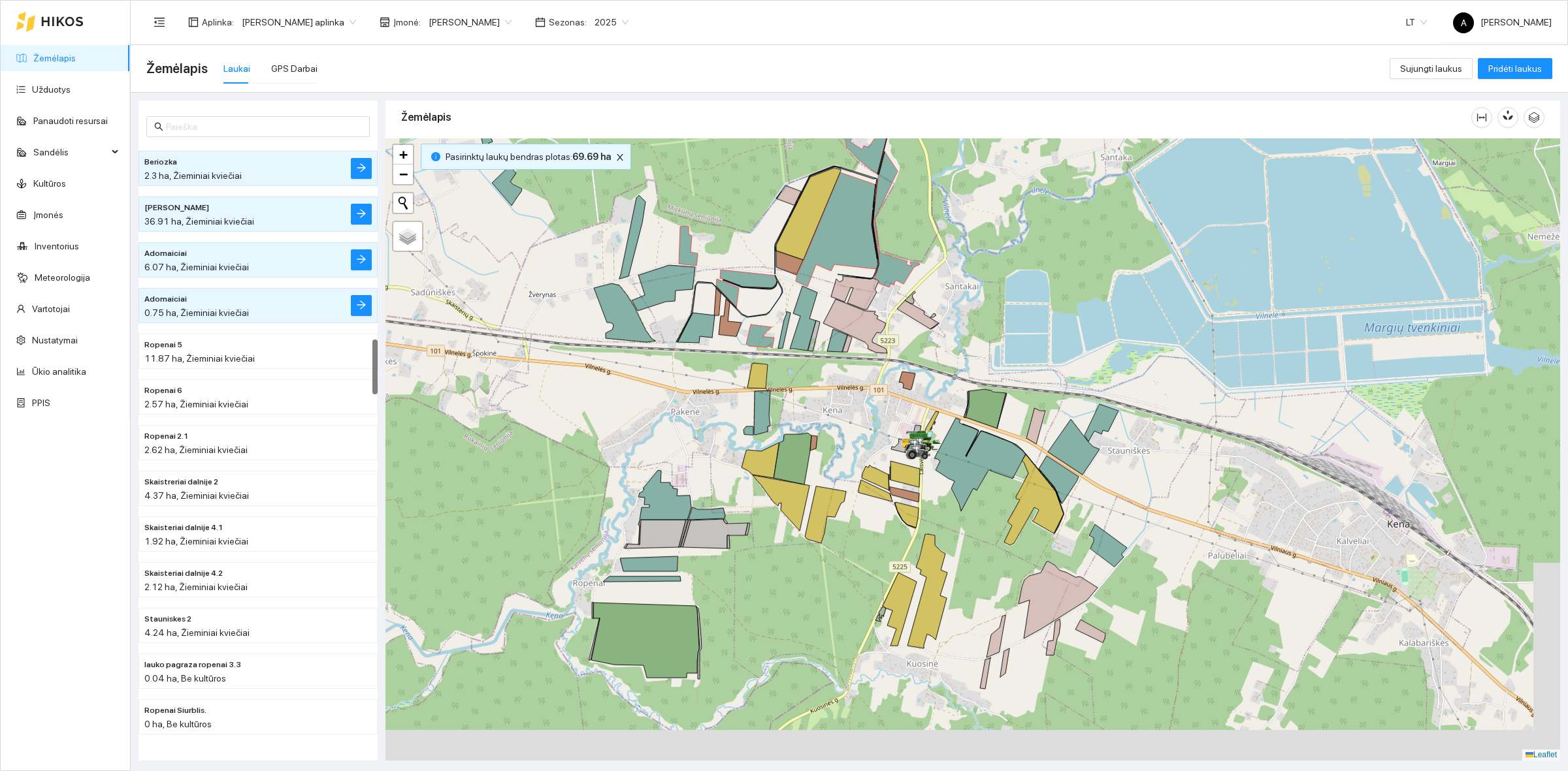
drag, startPoint x: 899, startPoint y: 517, endPoint x: 804, endPoint y: 384, distance: 163.4
click at [804, 384] on div at bounding box center [973, 450] width 1175 height 622
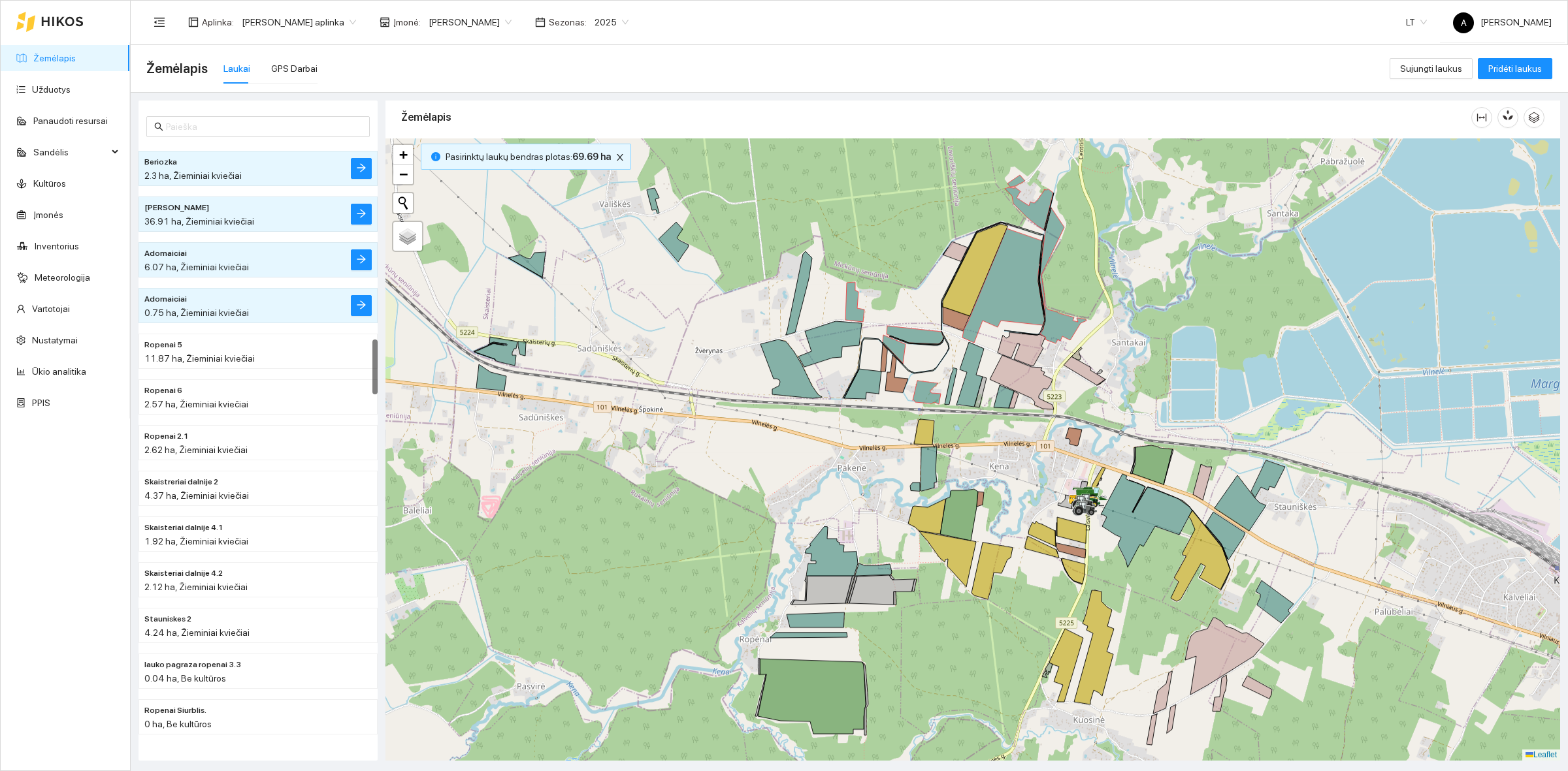
drag, startPoint x: 755, startPoint y: 385, endPoint x: 993, endPoint y: 490, distance: 260.1
click at [993, 490] on div at bounding box center [973, 450] width 1175 height 622
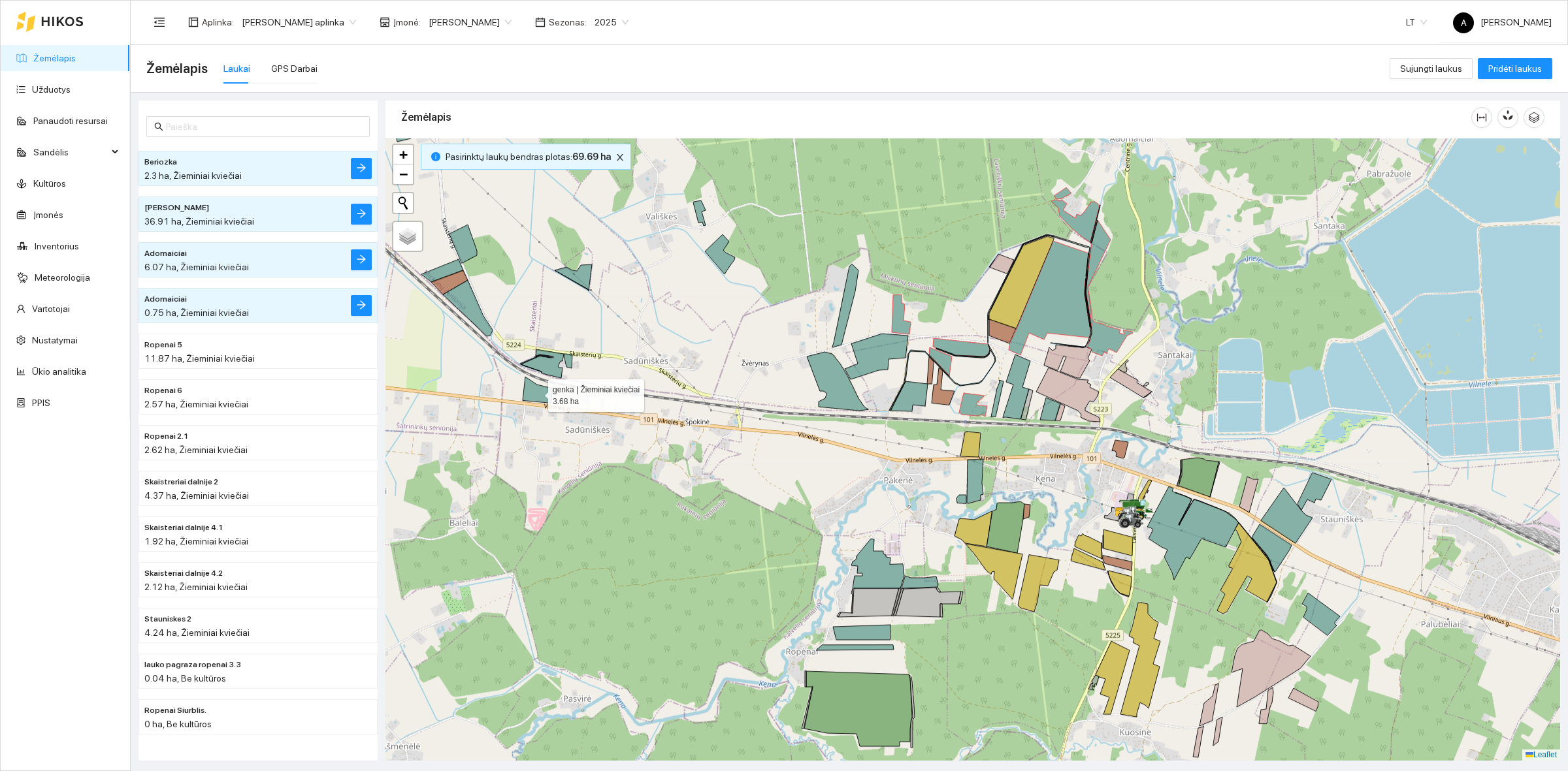
click at [533, 393] on icon at bounding box center [537, 389] width 30 height 26
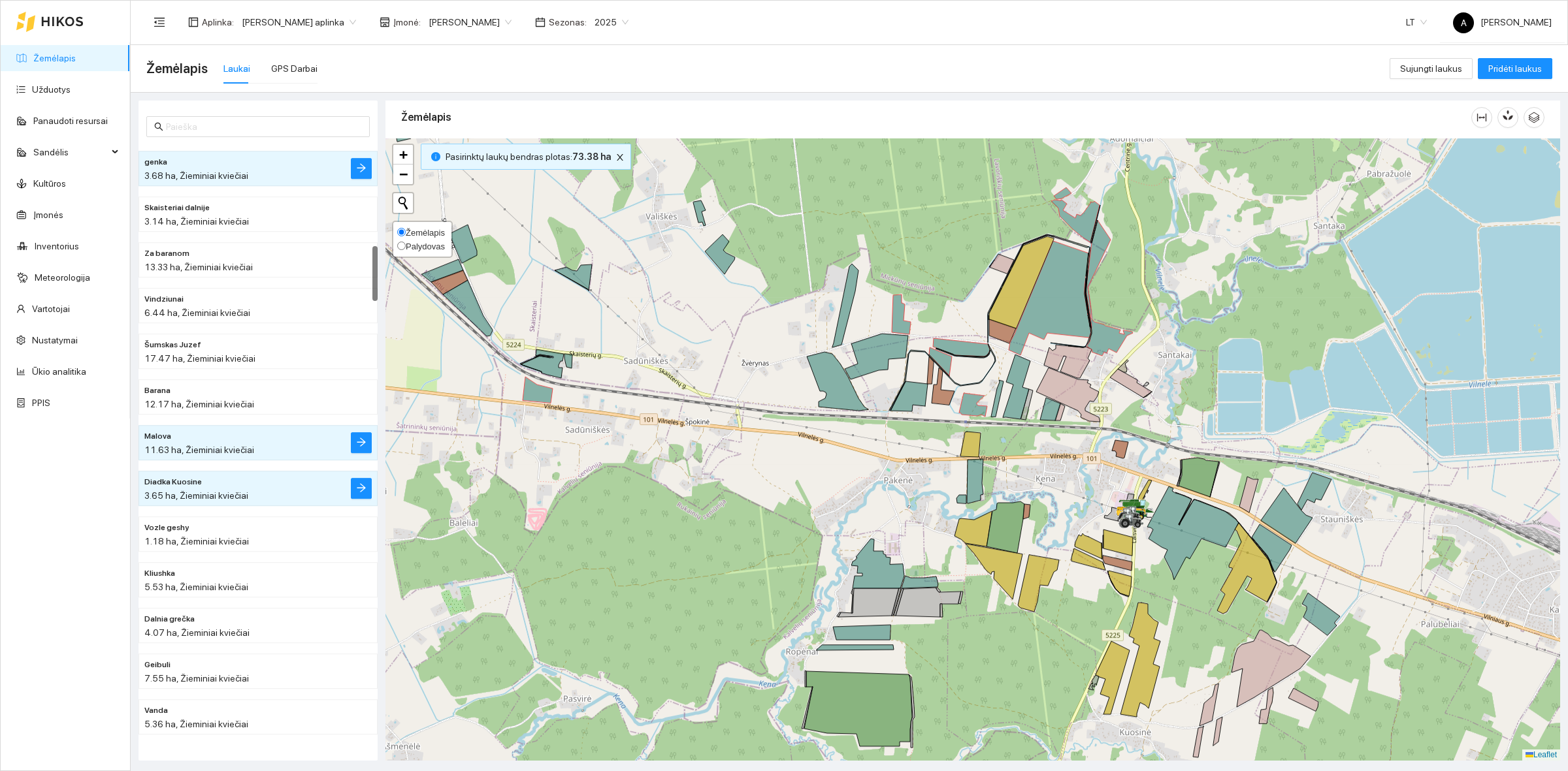
click at [415, 242] on span "Palydovas" at bounding box center [425, 247] width 39 height 10
click at [405, 242] on input "Palydovas" at bounding box center [401, 246] width 9 height 9
radio input "true"
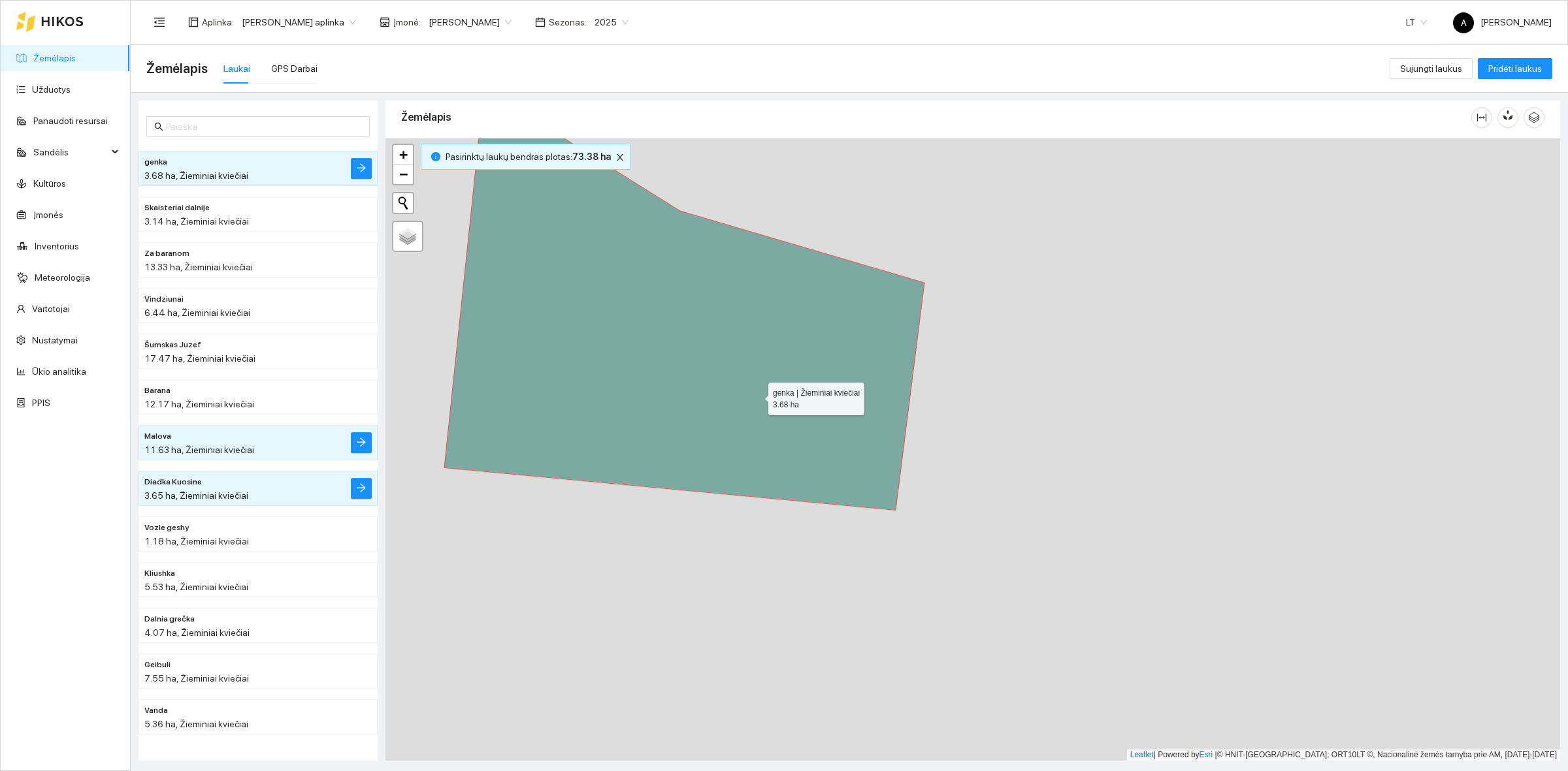
drag, startPoint x: 623, startPoint y: 398, endPoint x: 759, endPoint y: 396, distance: 136.0
click at [759, 396] on icon at bounding box center [684, 299] width 480 height 422
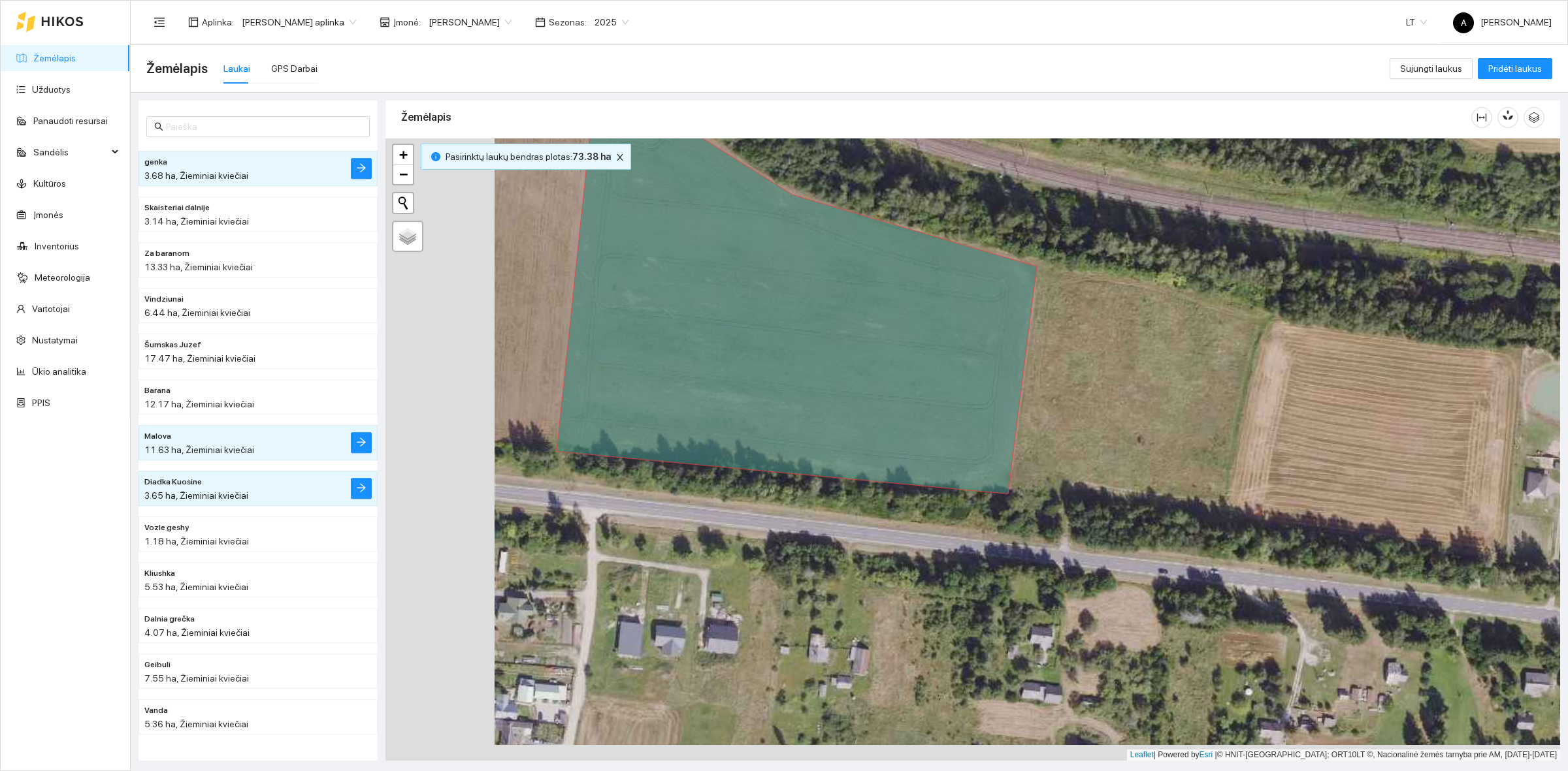
drag, startPoint x: 673, startPoint y: 534, endPoint x: 779, endPoint y: 516, distance: 107.5
click at [781, 517] on div at bounding box center [973, 450] width 1175 height 622
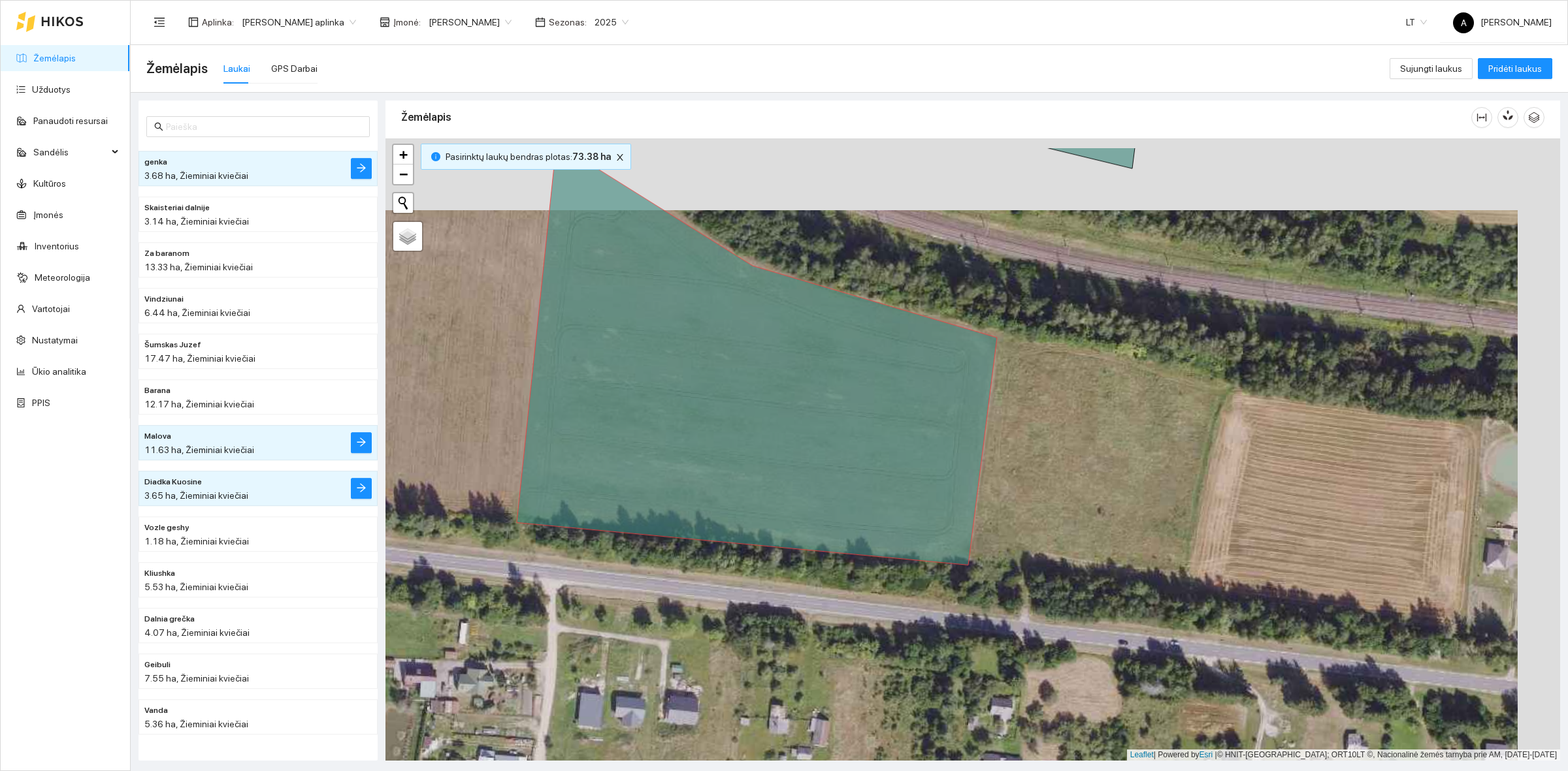
drag, startPoint x: 981, startPoint y: 506, endPoint x: 937, endPoint y: 578, distance: 84.4
click at [937, 578] on div at bounding box center [973, 450] width 1175 height 622
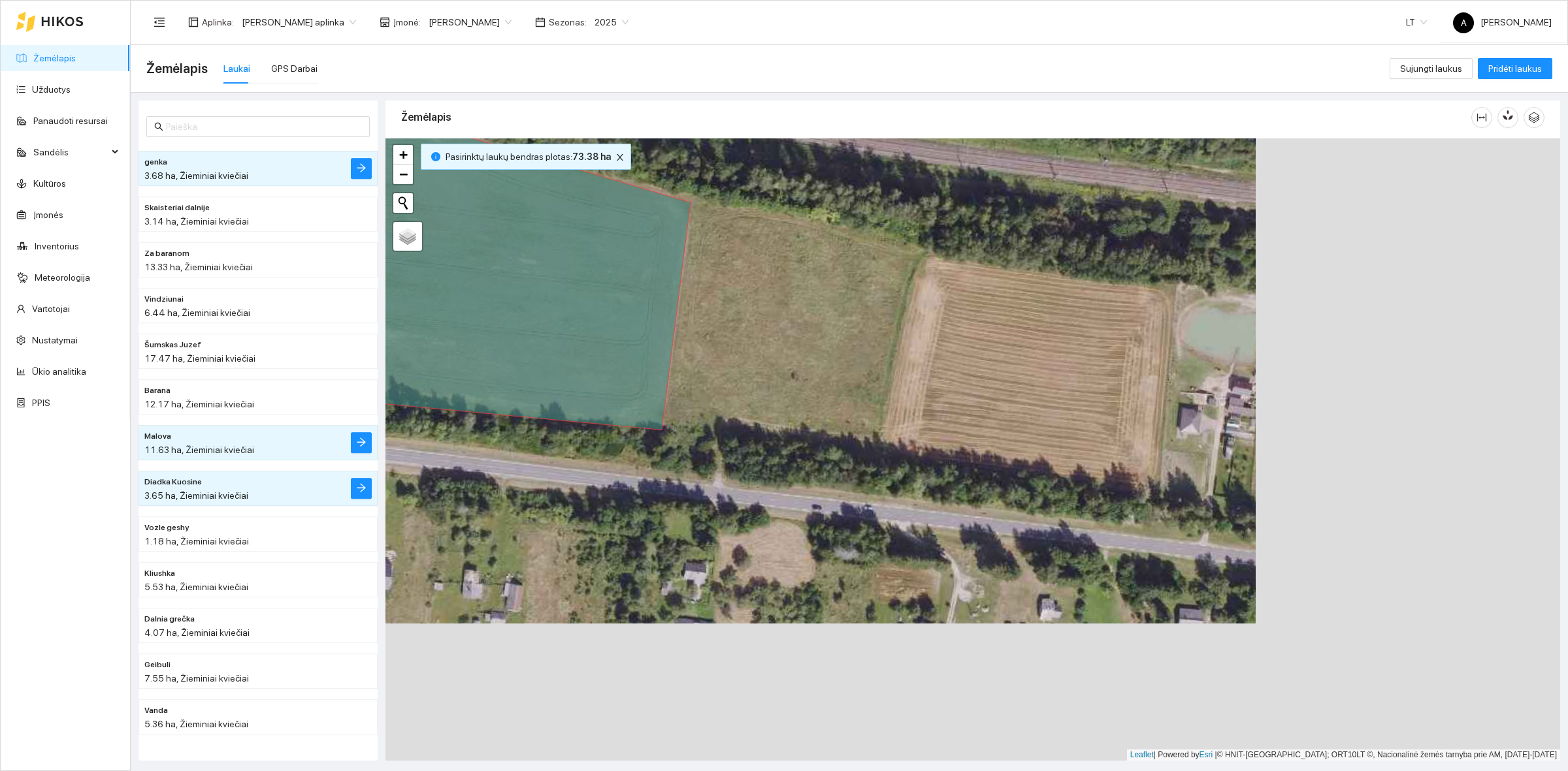
drag, startPoint x: 735, startPoint y: 450, endPoint x: 1137, endPoint y: 504, distance: 405.6
click at [1137, 504] on div at bounding box center [973, 450] width 1175 height 622
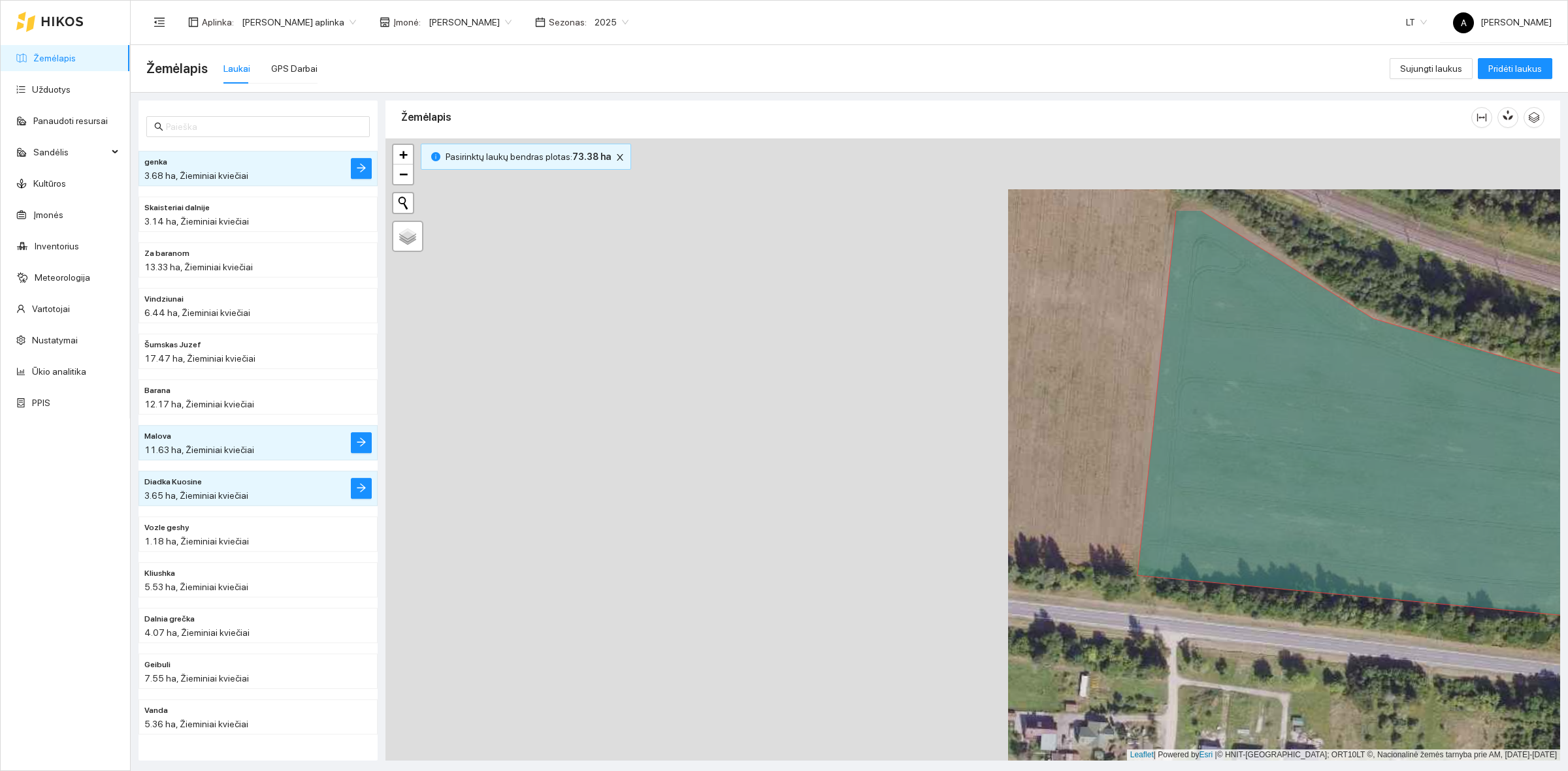
drag, startPoint x: 481, startPoint y: 255, endPoint x: 1011, endPoint y: 390, distance: 546.9
click at [1010, 392] on div at bounding box center [973, 450] width 1175 height 622
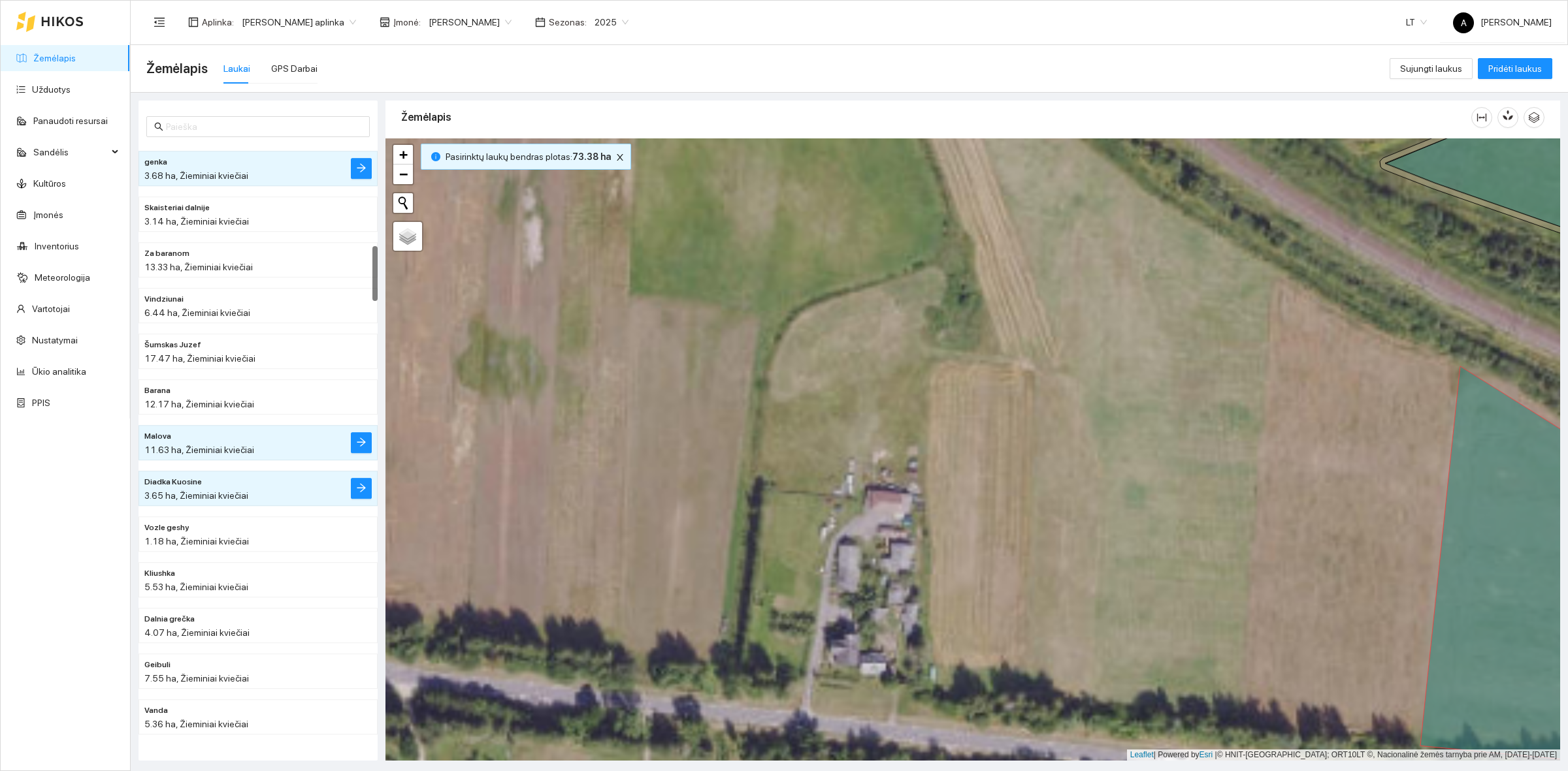
drag, startPoint x: 921, startPoint y: 276, endPoint x: 811, endPoint y: 418, distance: 179.6
click at [811, 418] on div at bounding box center [973, 450] width 1175 height 622
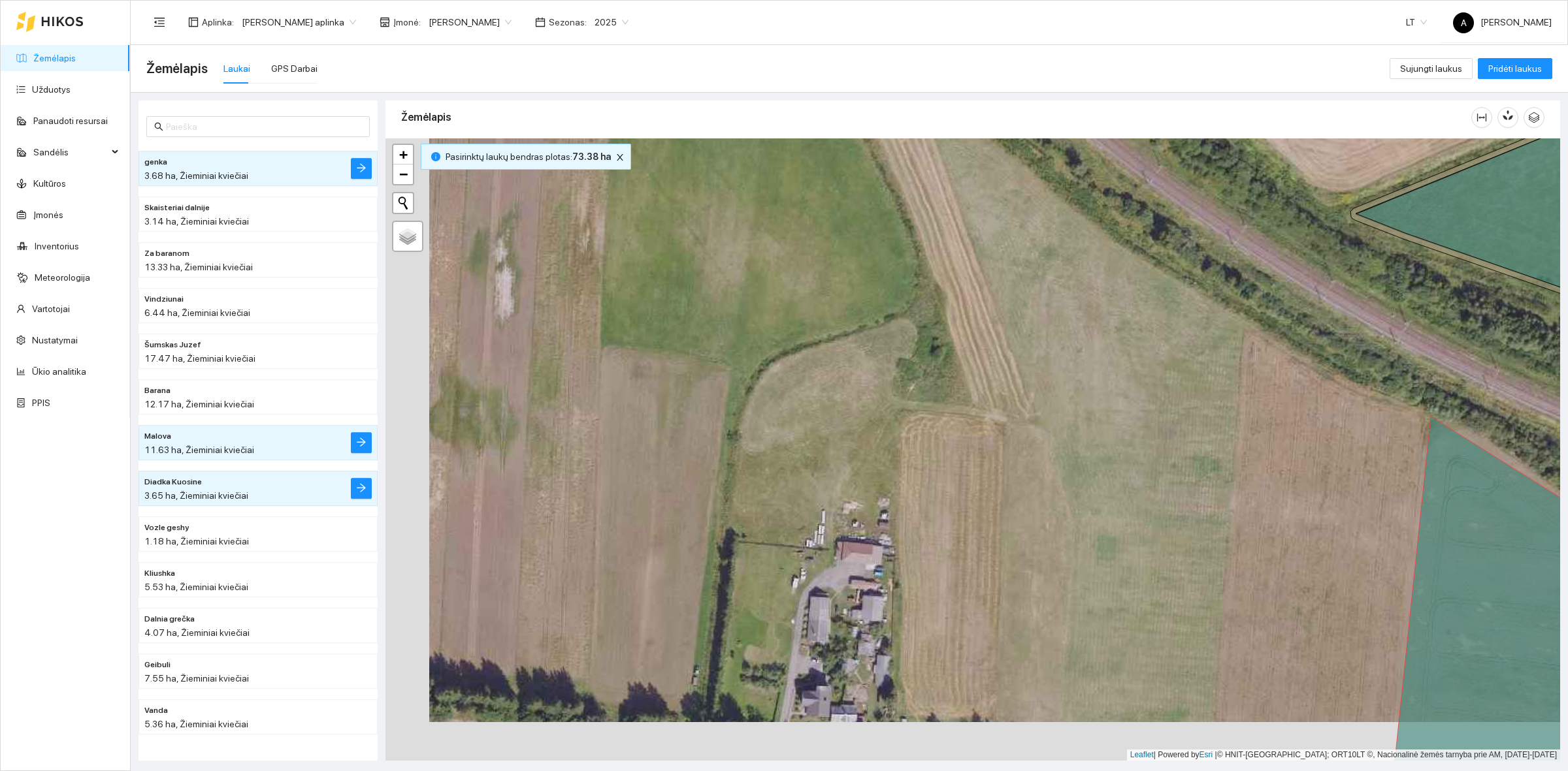
drag, startPoint x: 820, startPoint y: 431, endPoint x: 884, endPoint y: 346, distance: 106.4
click at [881, 356] on div at bounding box center [973, 450] width 1175 height 622
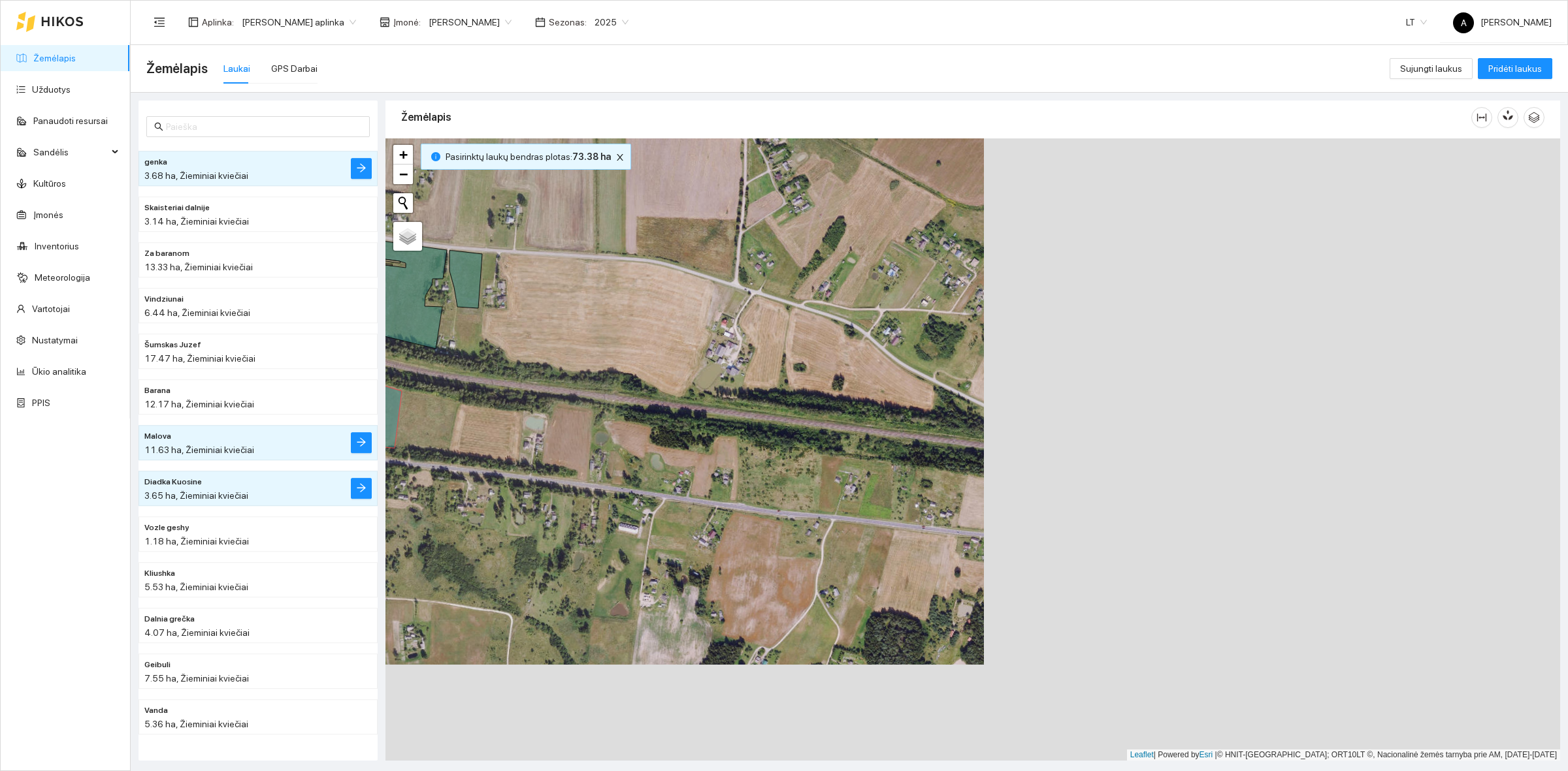
drag, startPoint x: 1011, startPoint y: 540, endPoint x: 441, endPoint y: 435, distance: 579.6
click at [441, 435] on div at bounding box center [973, 450] width 1175 height 622
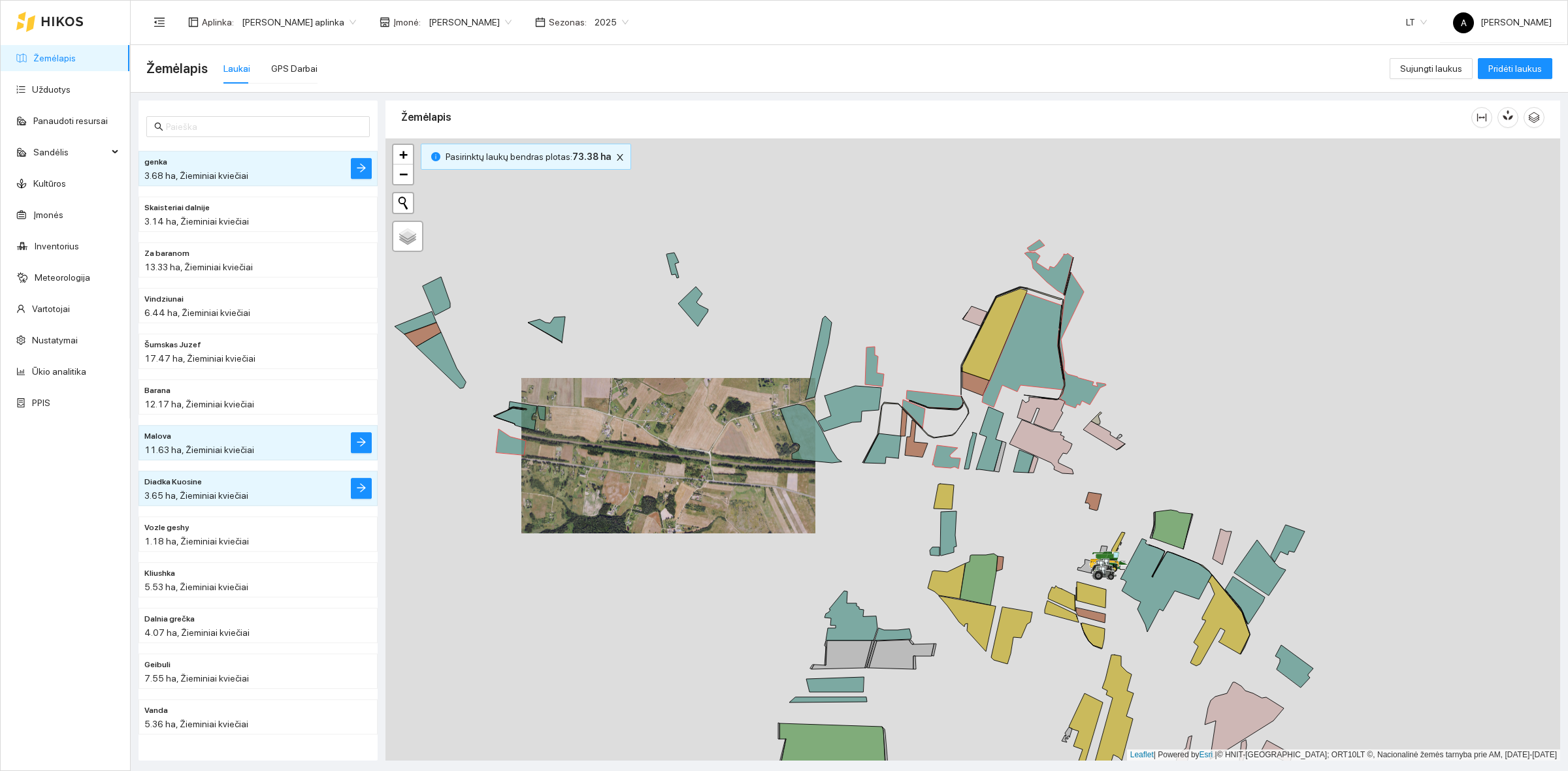
drag, startPoint x: 815, startPoint y: 301, endPoint x: 753, endPoint y: 396, distance: 113.4
click at [745, 403] on div at bounding box center [973, 450] width 1175 height 622
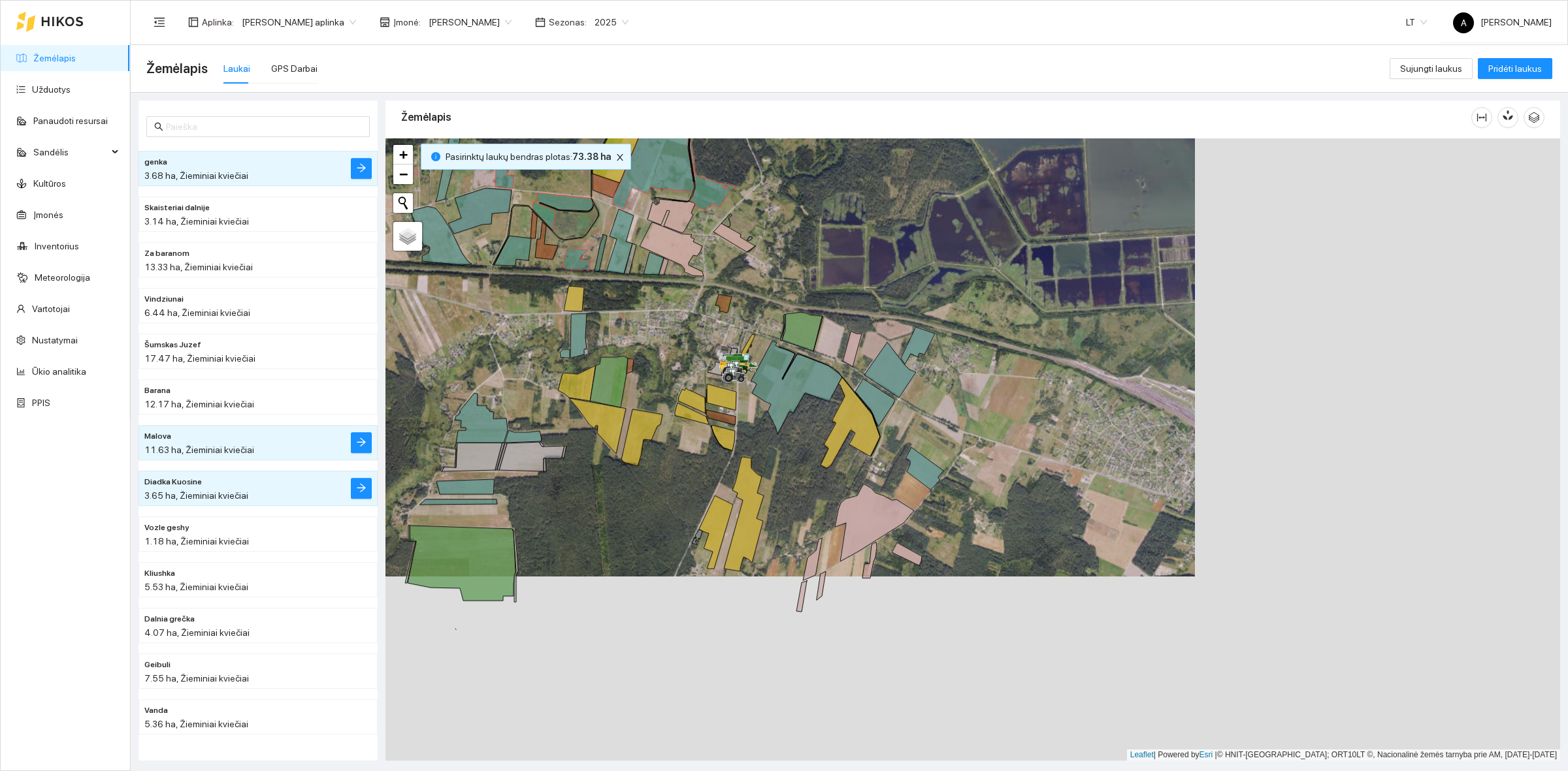
drag, startPoint x: 1135, startPoint y: 516, endPoint x: 717, endPoint y: 229, distance: 507.0
click at [735, 265] on div at bounding box center [973, 450] width 1175 height 622
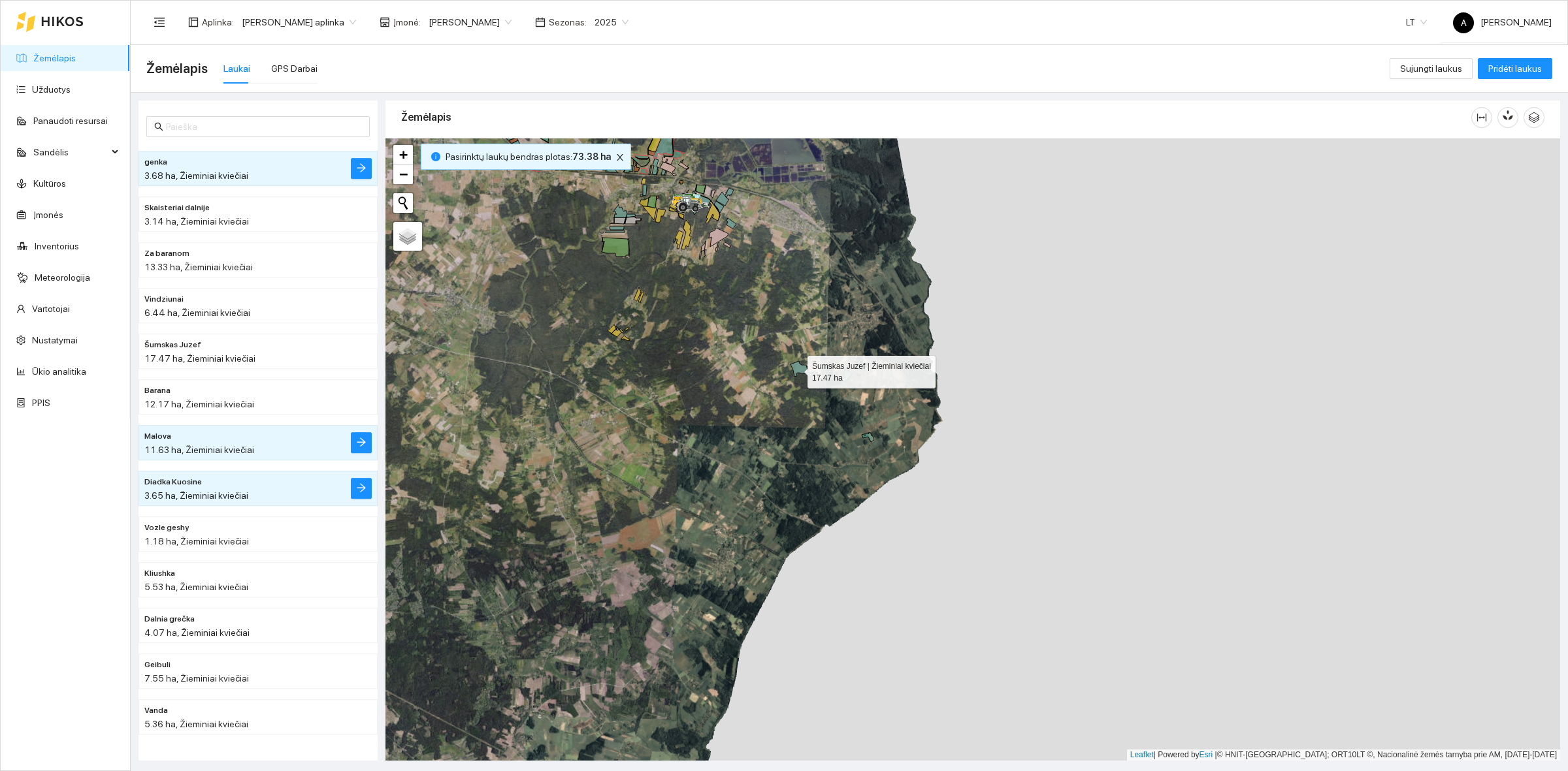
click at [795, 369] on icon at bounding box center [799, 369] width 17 height 16
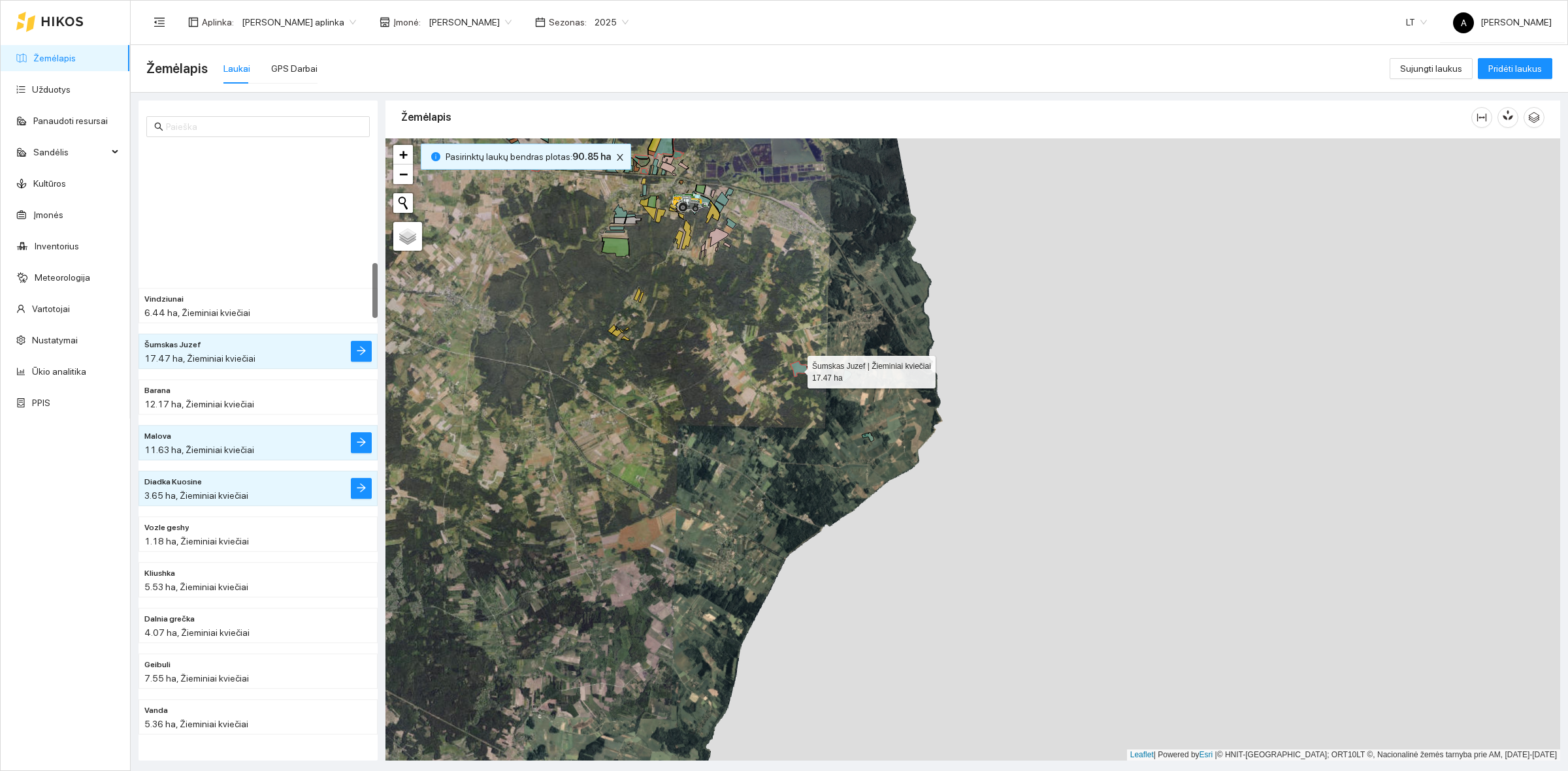
scroll to position [1278, 0]
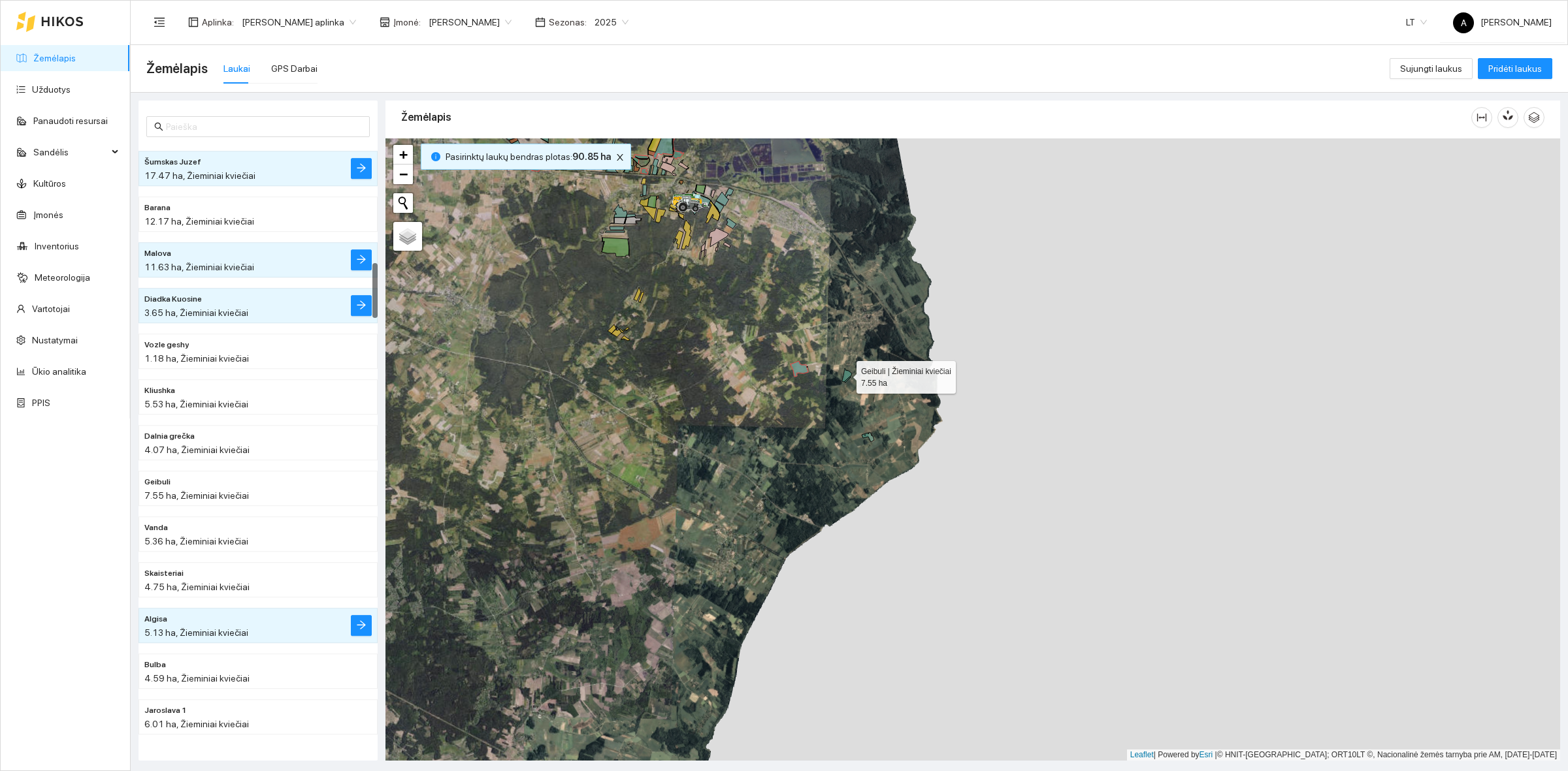
click at [845, 374] on icon at bounding box center [847, 375] width 10 height 14
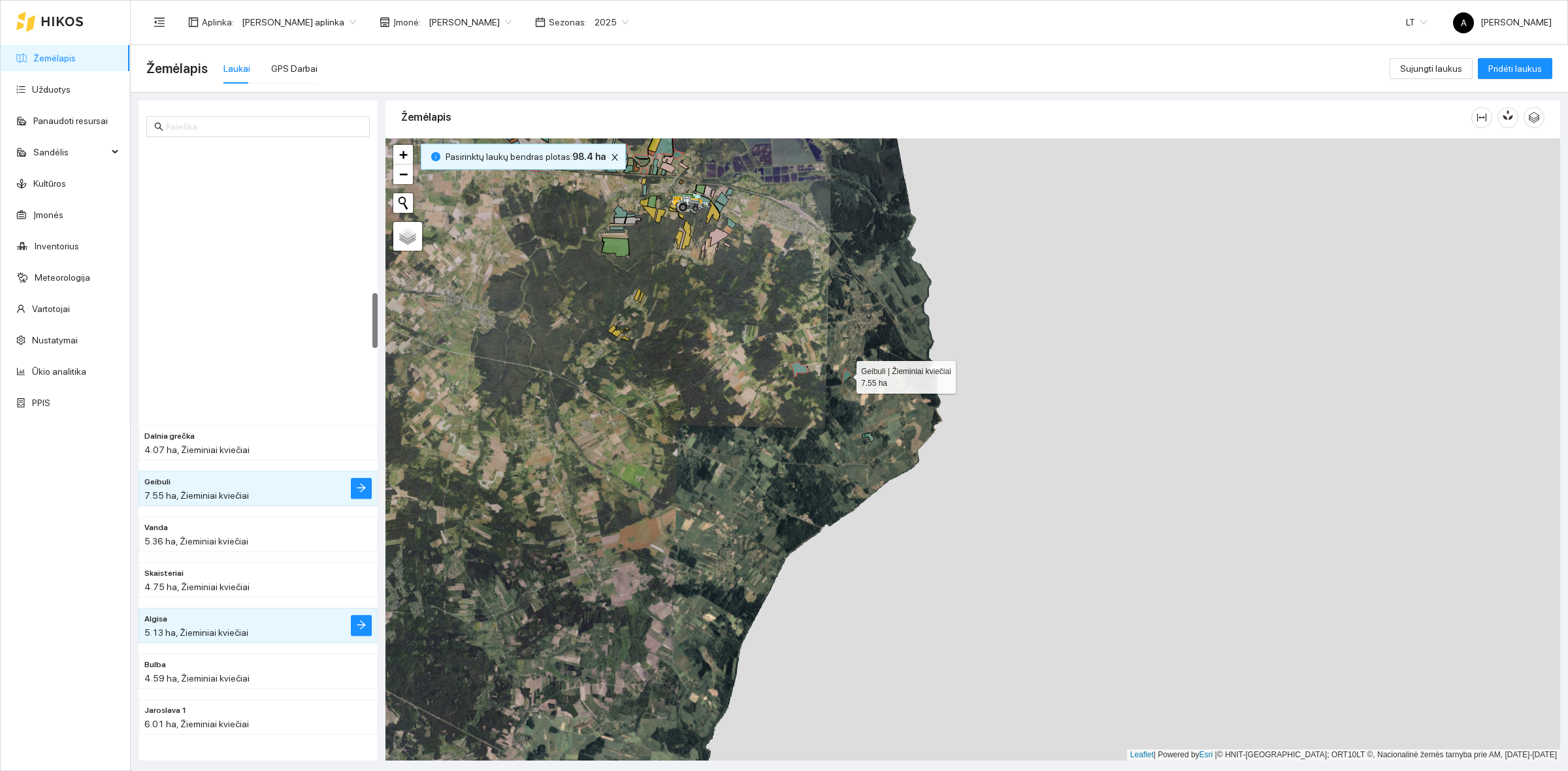
scroll to position [1599, 0]
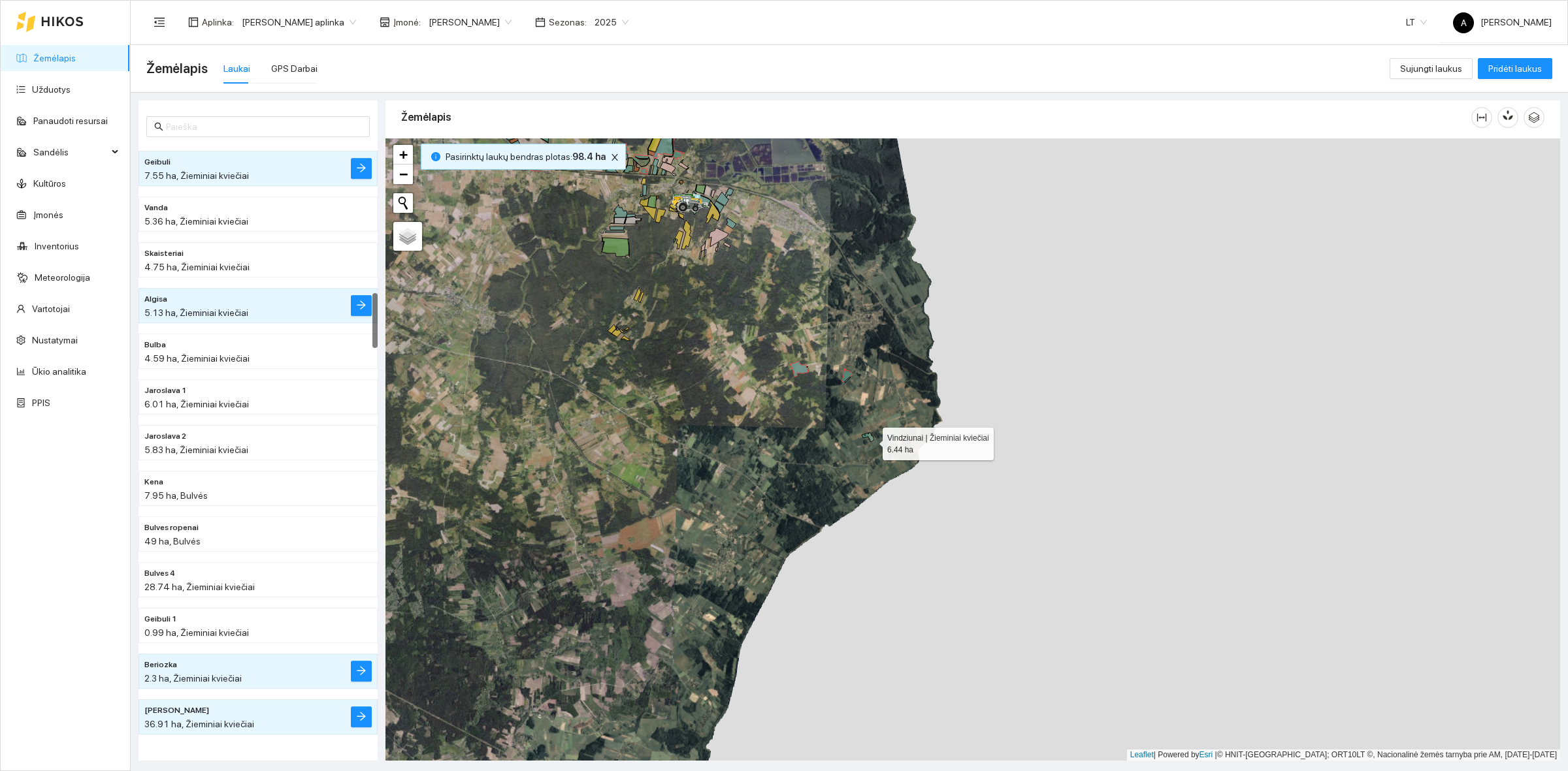
click at [871, 440] on icon at bounding box center [867, 437] width 13 height 10
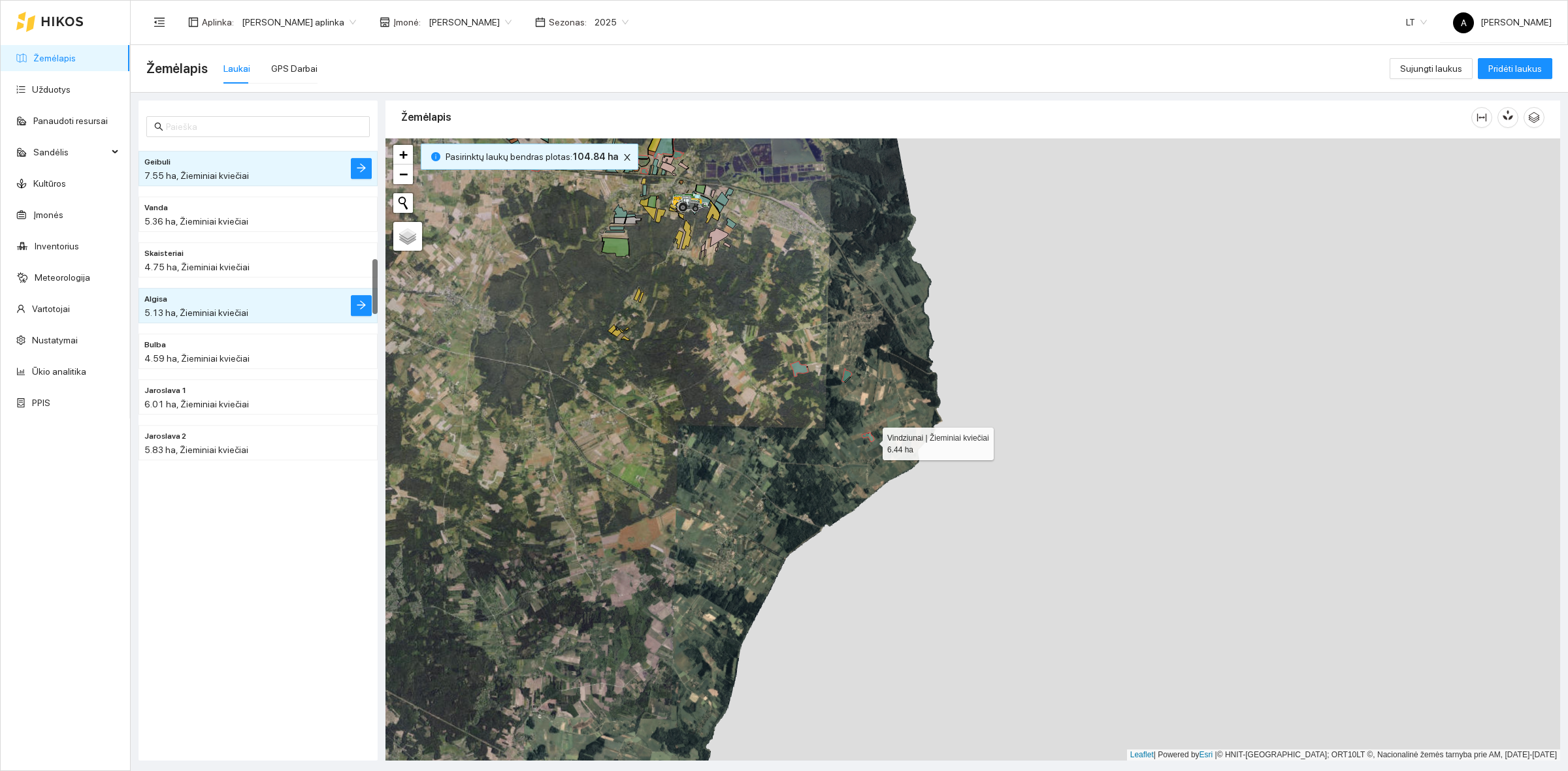
scroll to position [1233, 0]
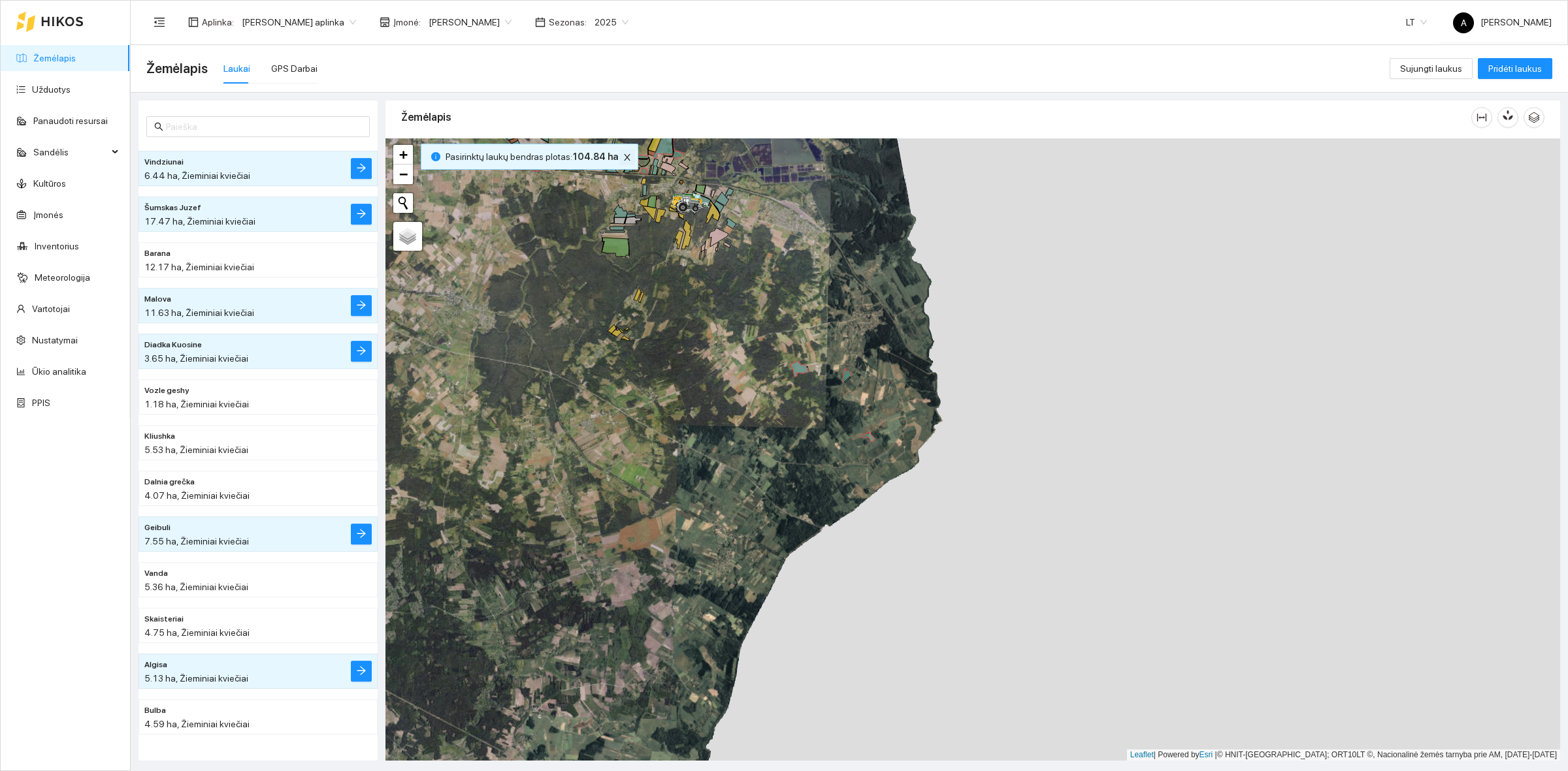
click at [623, 153] on icon "close" at bounding box center [627, 157] width 9 height 9
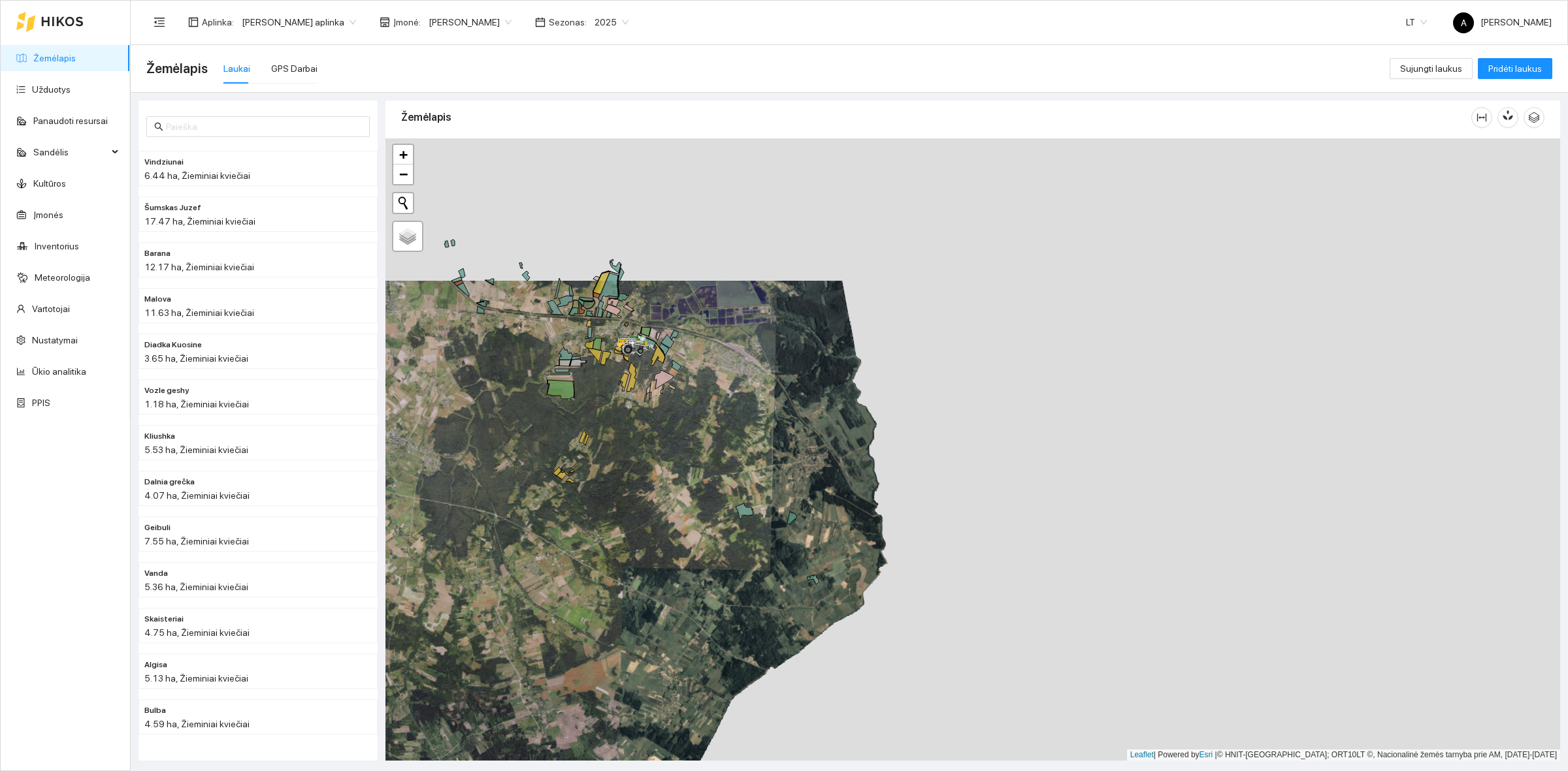
drag, startPoint x: 458, startPoint y: 402, endPoint x: 472, endPoint y: 451, distance: 51.0
click at [472, 451] on div at bounding box center [973, 450] width 1175 height 622
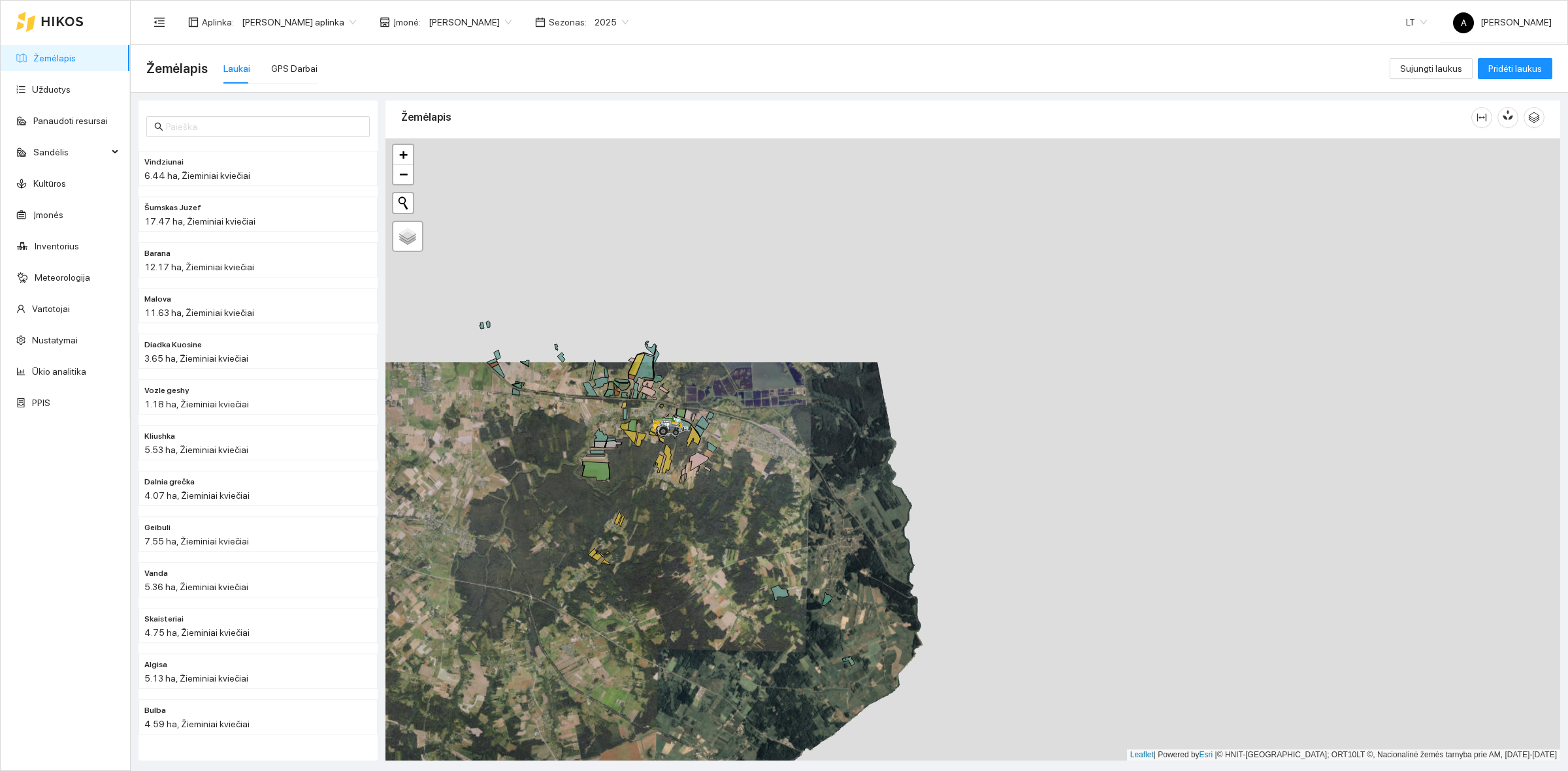
drag, startPoint x: 503, startPoint y: 331, endPoint x: 517, endPoint y: 354, distance: 26.9
click at [517, 354] on div at bounding box center [973, 450] width 1175 height 622
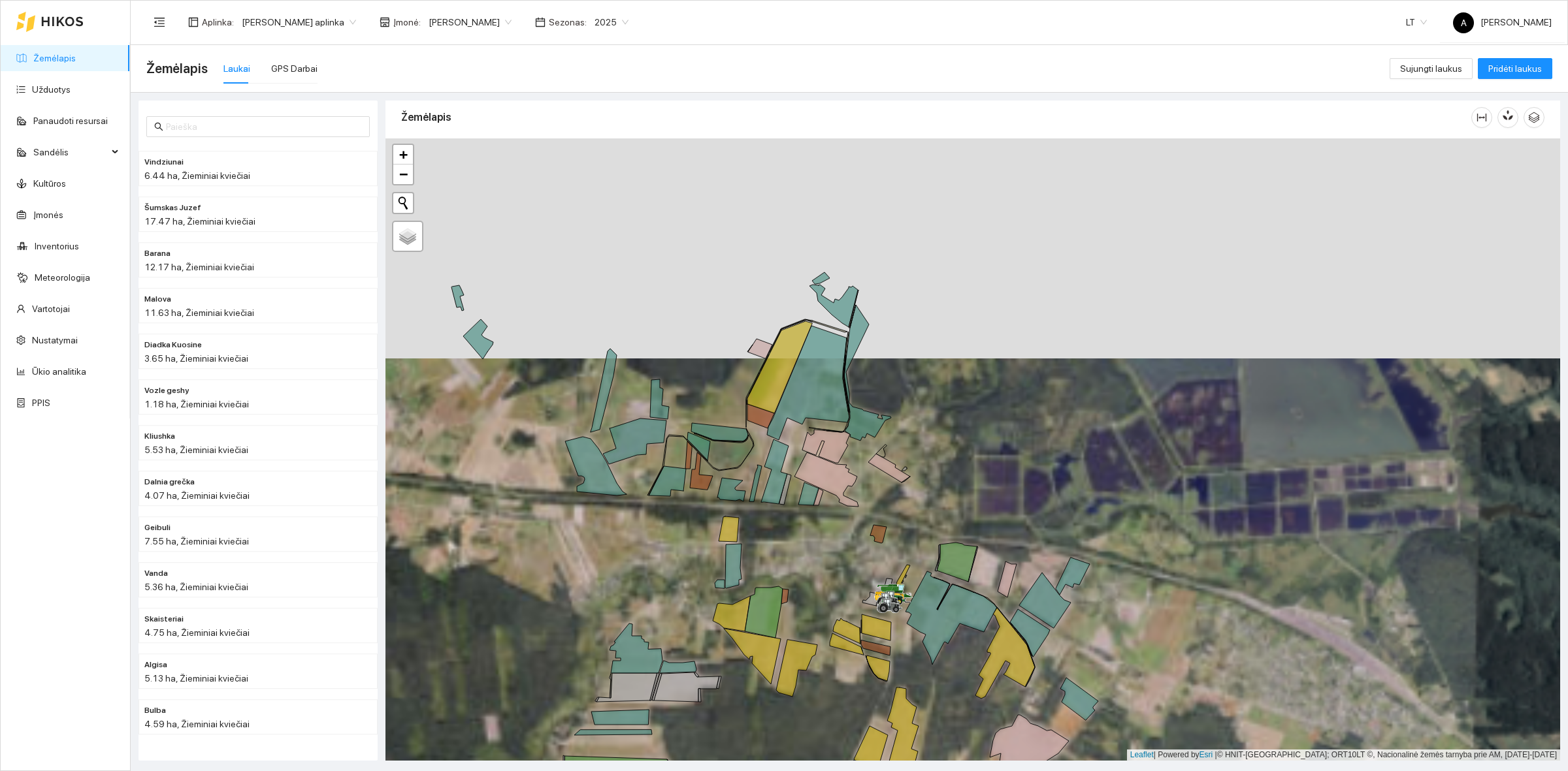
drag, startPoint x: 654, startPoint y: 386, endPoint x: 684, endPoint y: 393, distance: 30.8
click at [684, 393] on div at bounding box center [973, 450] width 1175 height 622
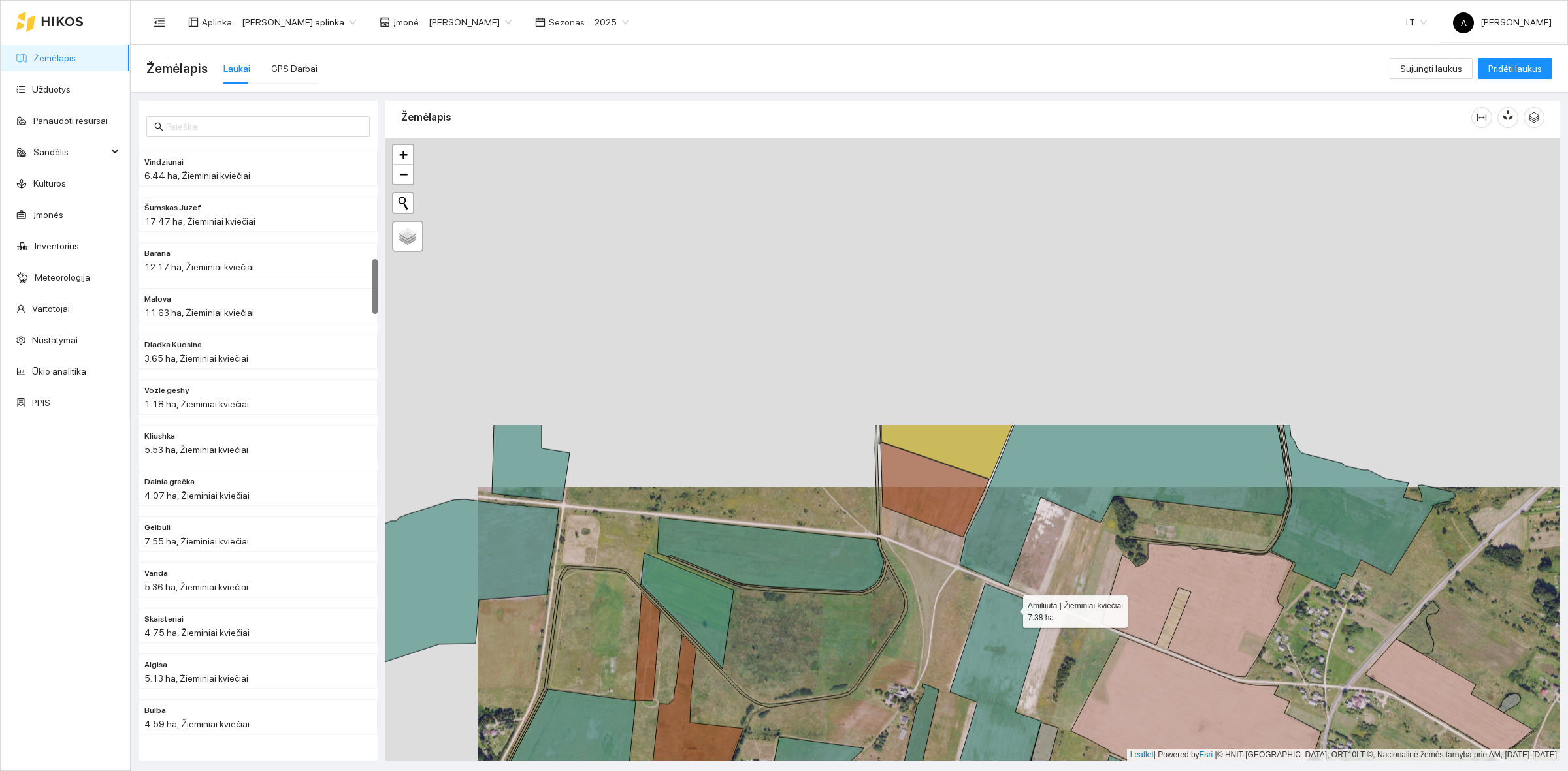
drag, startPoint x: 977, startPoint y: 461, endPoint x: 1011, endPoint y: 608, distance: 150.9
click at [1011, 608] on icon at bounding box center [992, 713] width 109 height 259
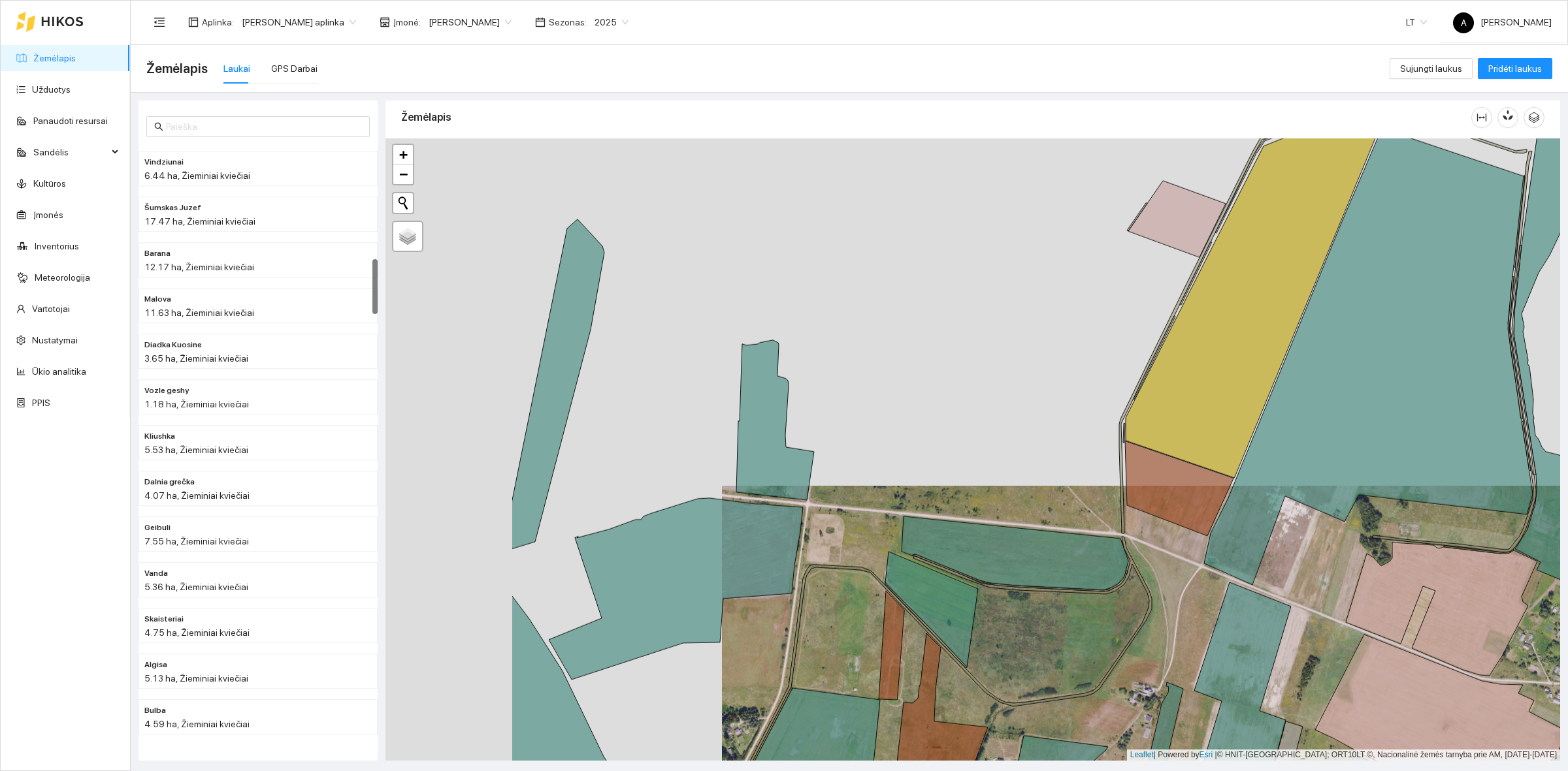
drag, startPoint x: 771, startPoint y: 500, endPoint x: 935, endPoint y: 498, distance: 164.0
click at [1017, 498] on div at bounding box center [973, 450] width 1175 height 622
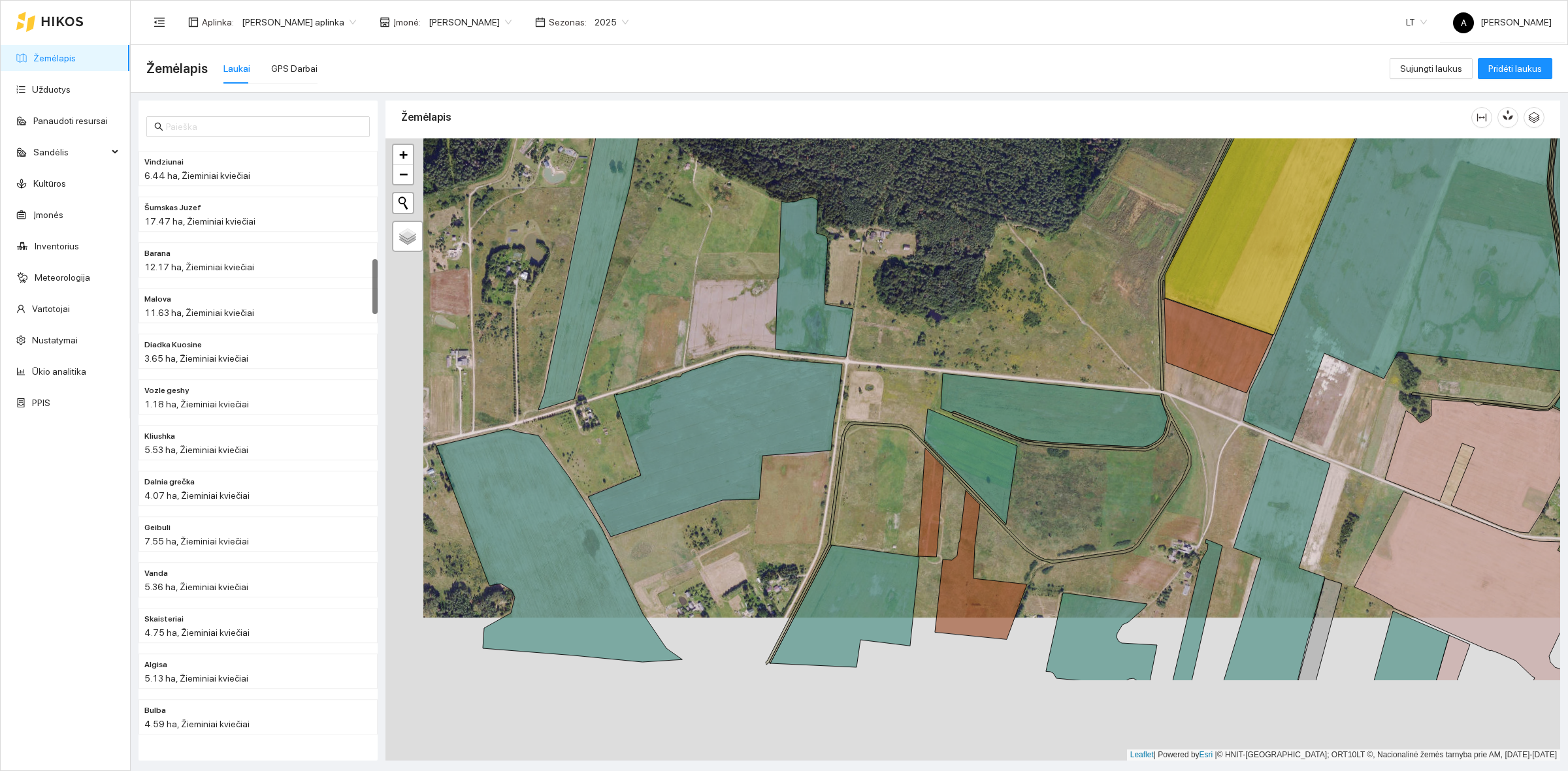
drag, startPoint x: 884, startPoint y: 627, endPoint x: 925, endPoint y: 466, distance: 166.1
click at [925, 466] on div at bounding box center [973, 450] width 1175 height 622
